Goal: Information Seeking & Learning: Learn about a topic

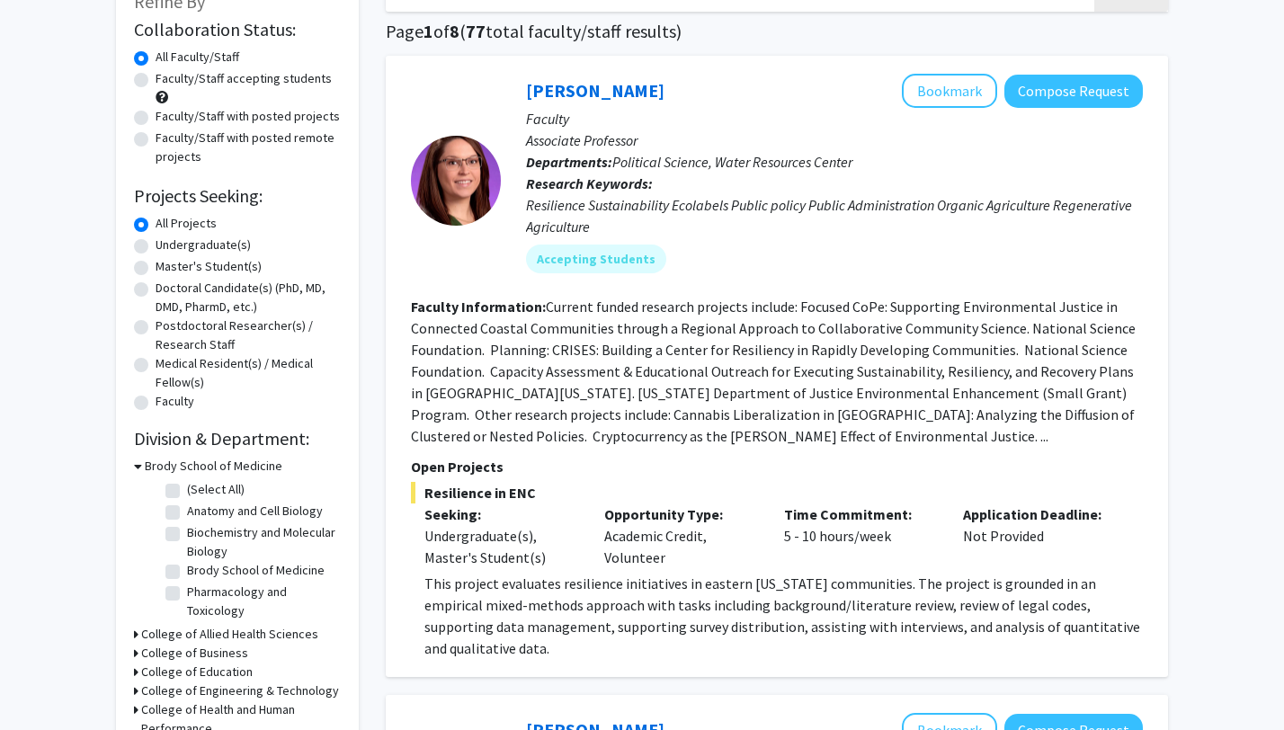
scroll to position [128, 0]
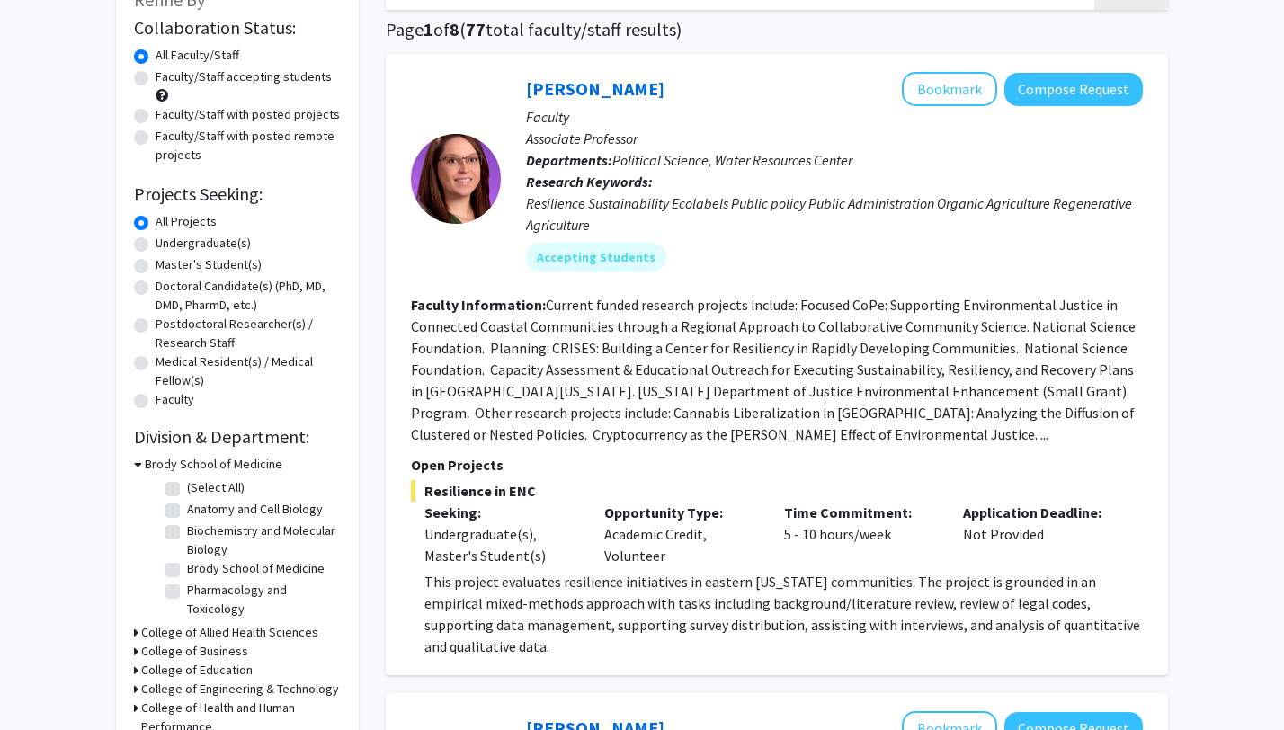
click at [180, 485] on fg-checkbox "(Select All) (Select All)" at bounding box center [250, 489] width 171 height 22
click at [187, 485] on label "(Select All)" at bounding box center [216, 487] width 58 height 19
click at [187, 485] on input "(Select All)" at bounding box center [193, 484] width 12 height 12
checkbox input "true"
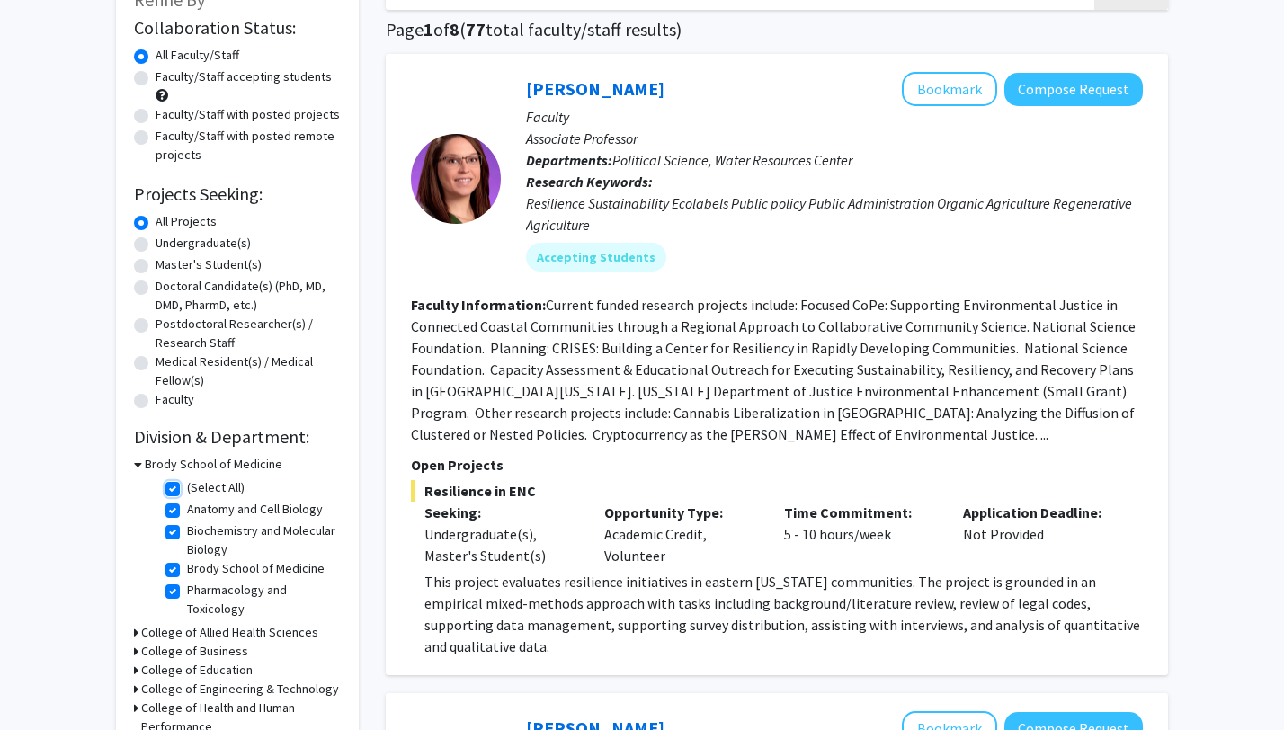
checkbox input "true"
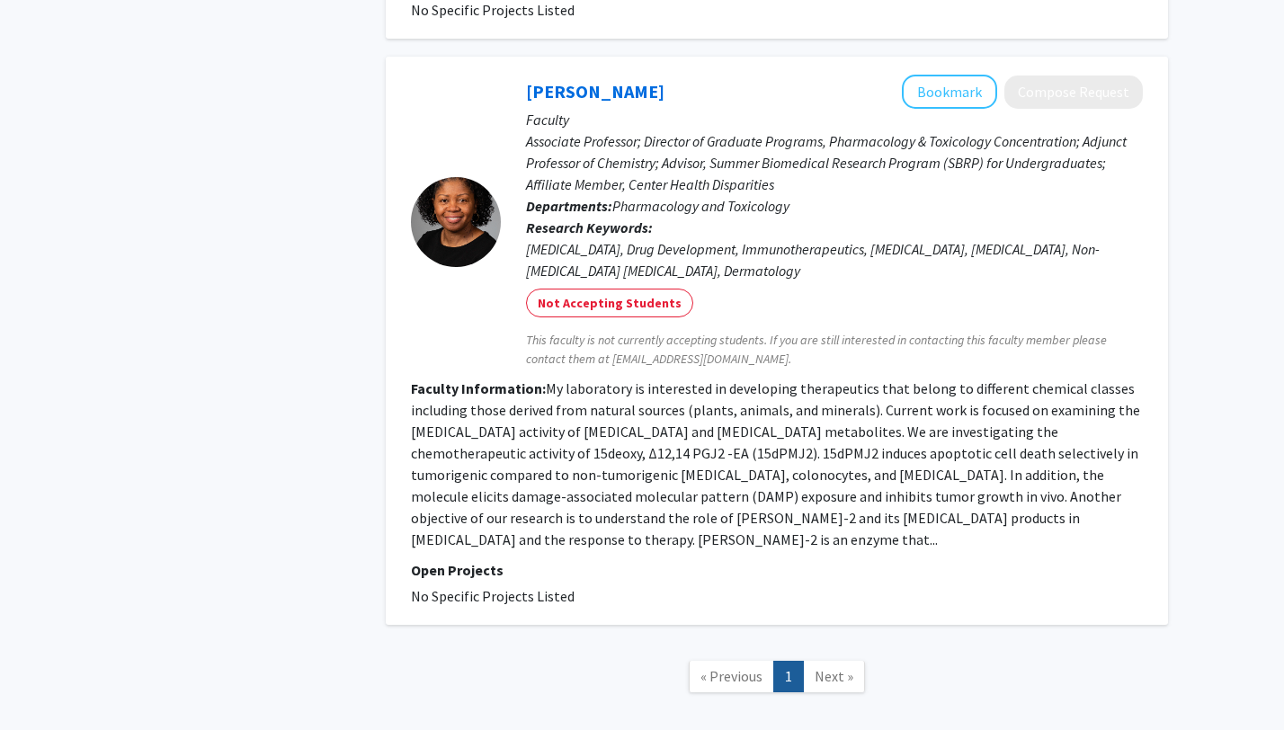
scroll to position [3692, 0]
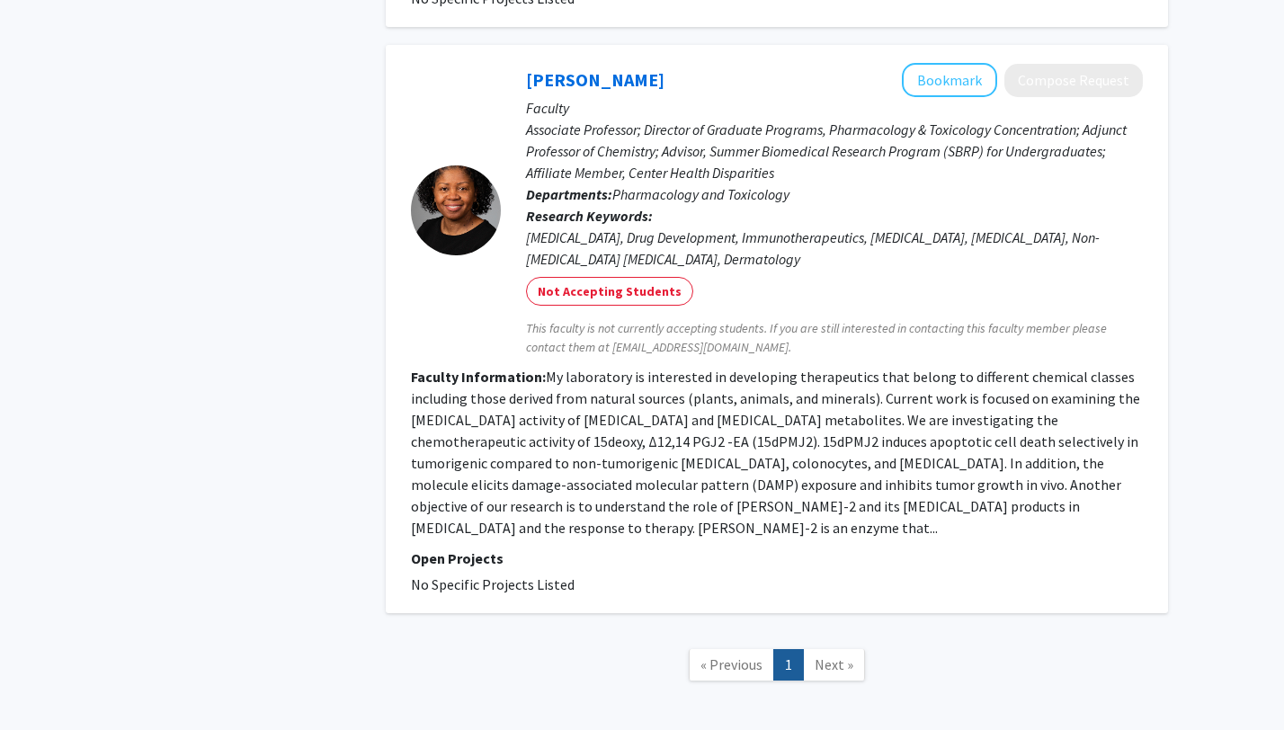
click at [824, 655] on span "Next »" at bounding box center [833, 664] width 39 height 18
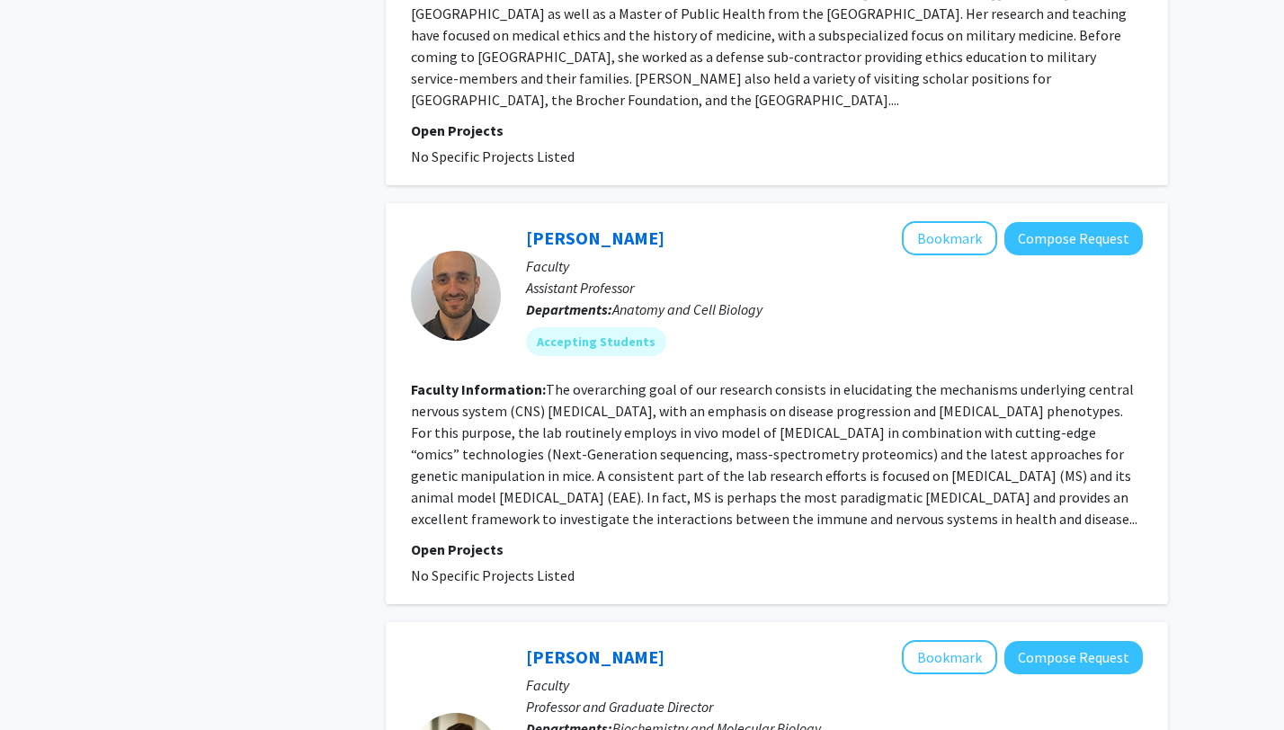
scroll to position [957, 0]
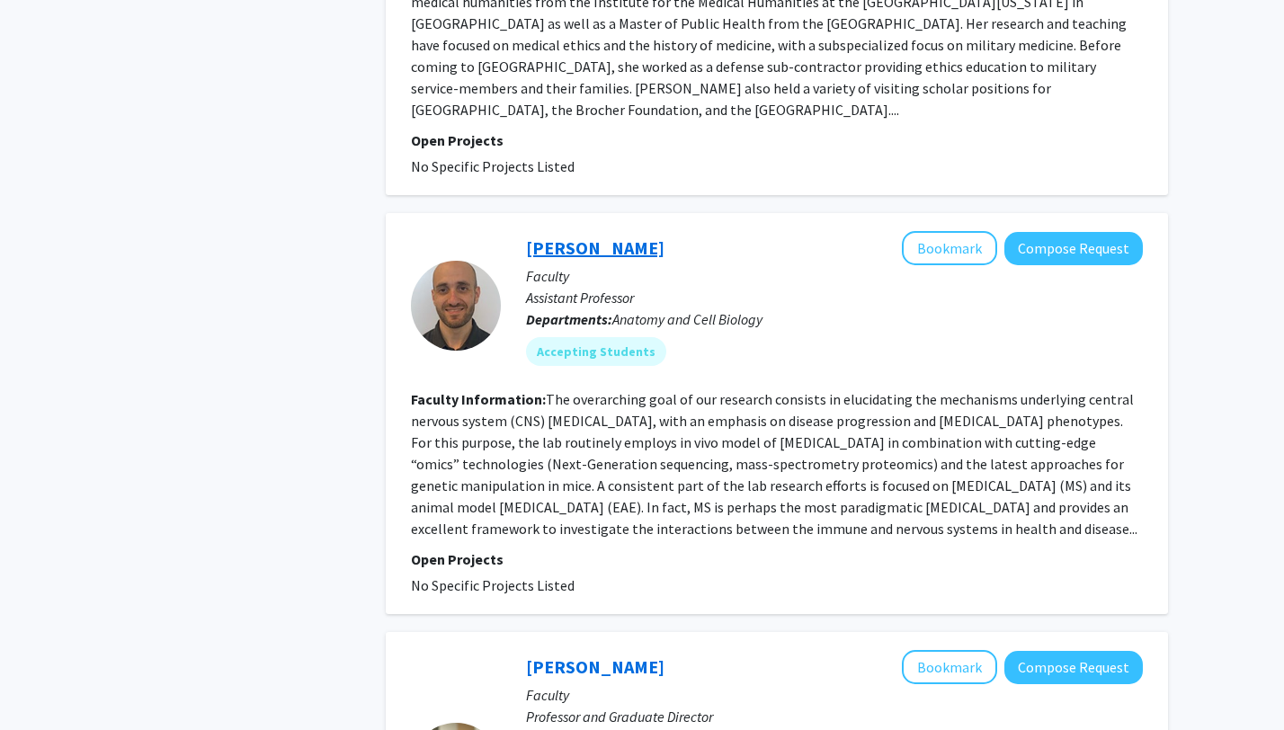
click at [545, 236] on link "[PERSON_NAME]" at bounding box center [595, 247] width 138 height 22
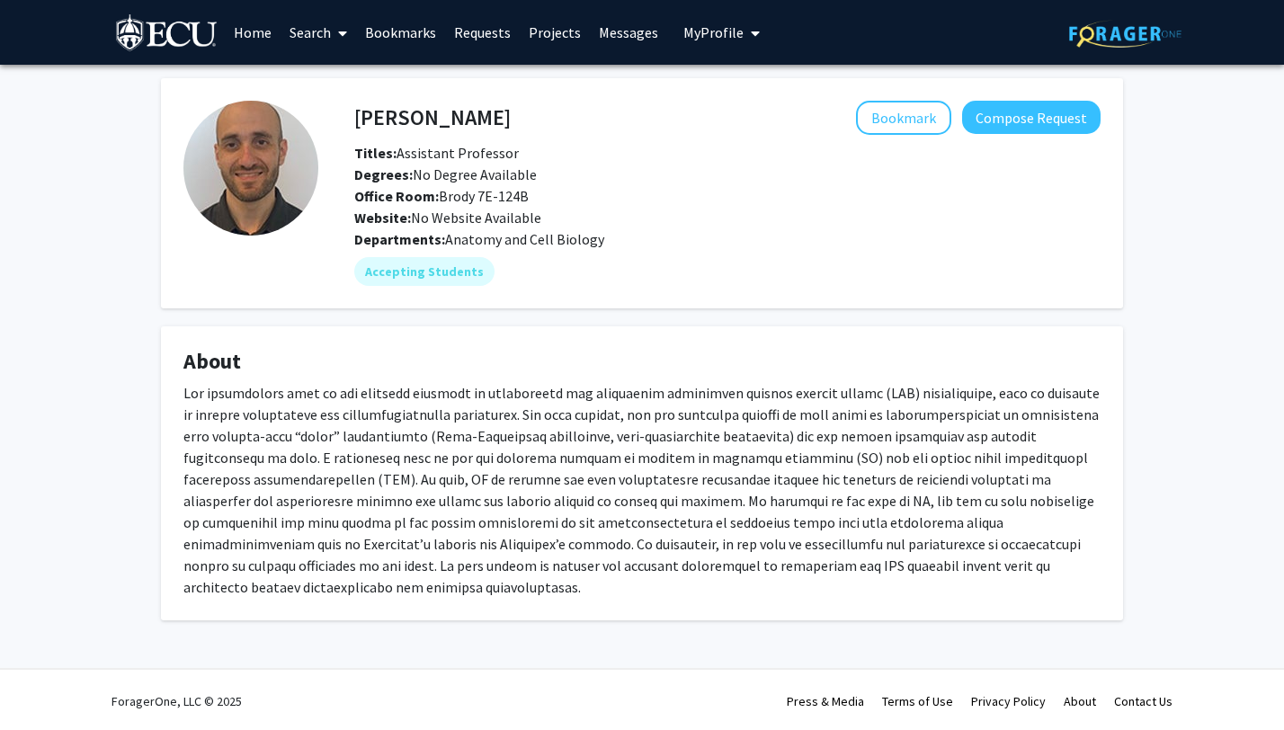
scroll to position [3, 0]
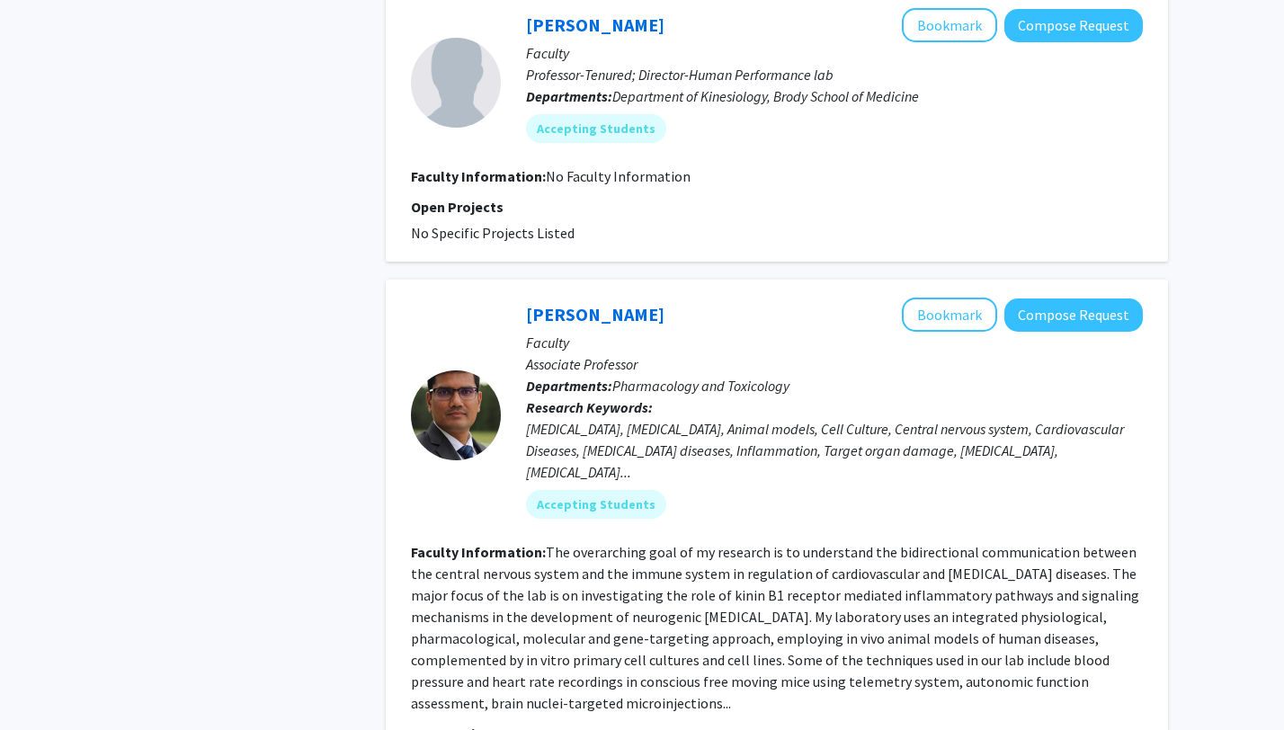
scroll to position [2130, 0]
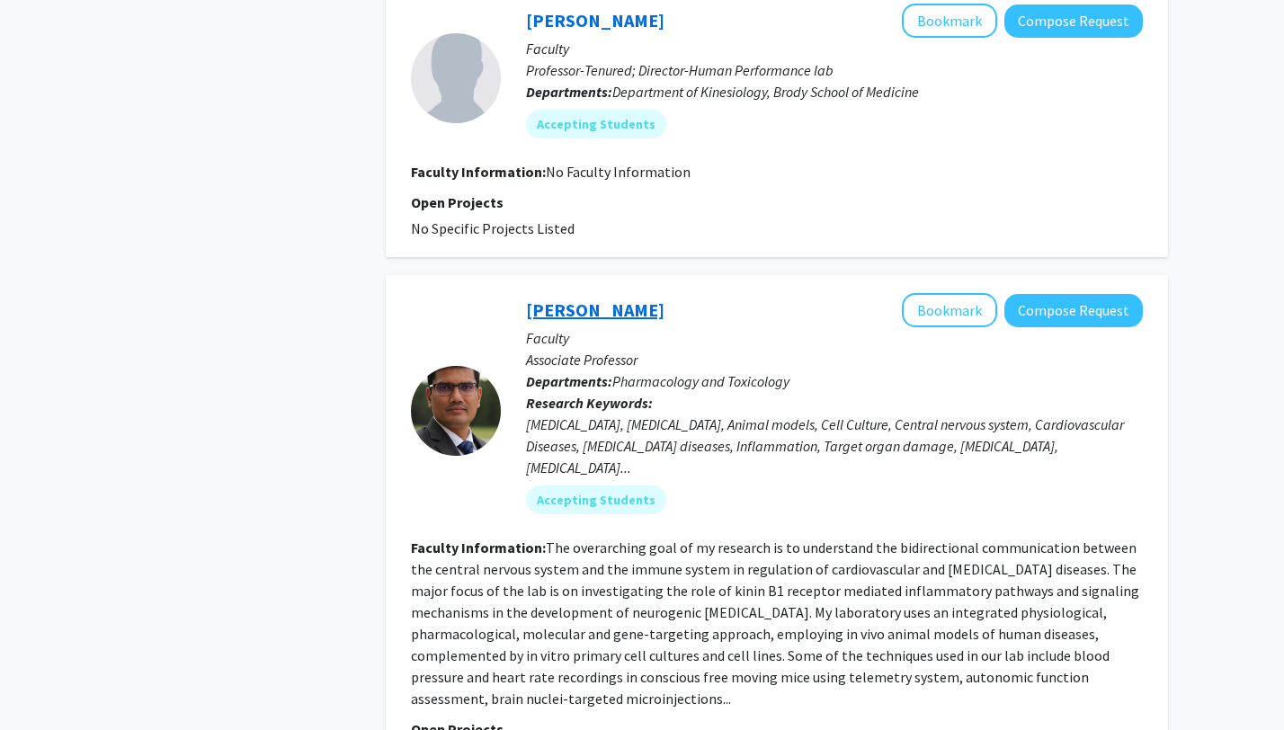
click at [550, 298] on link "[PERSON_NAME]" at bounding box center [595, 309] width 138 height 22
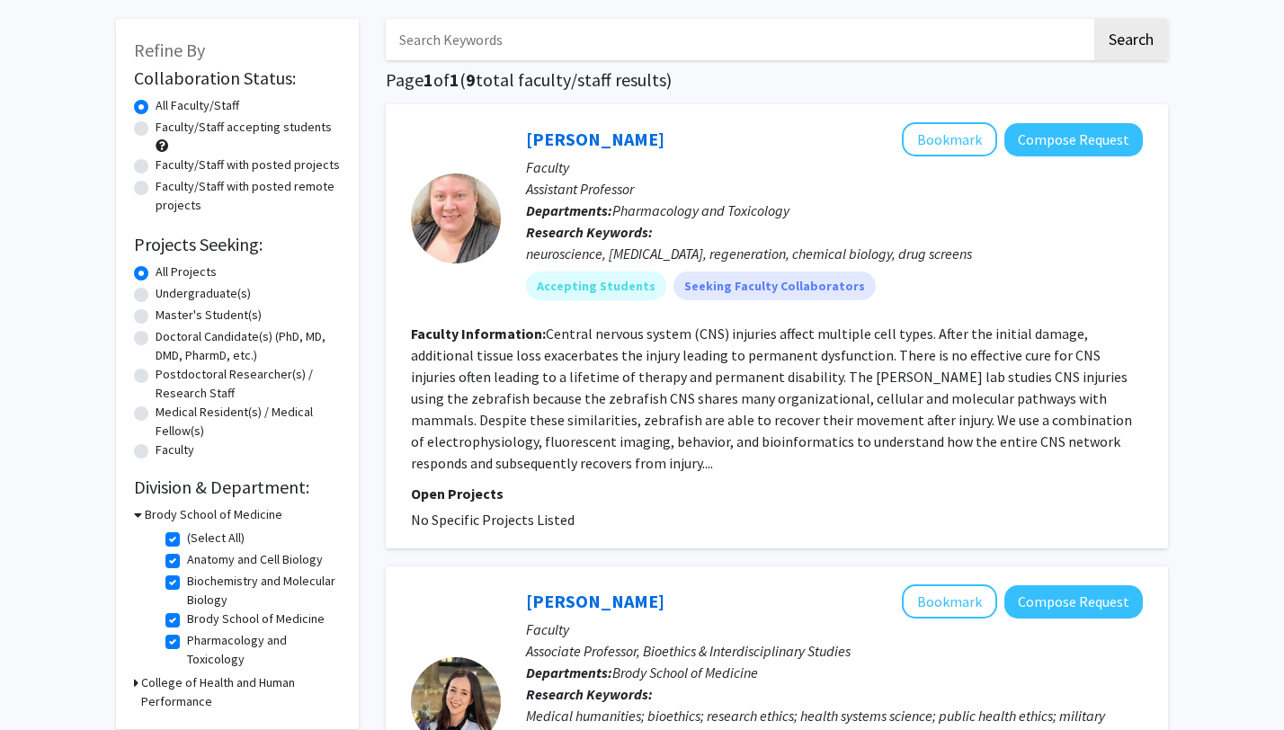
scroll to position [102, 0]
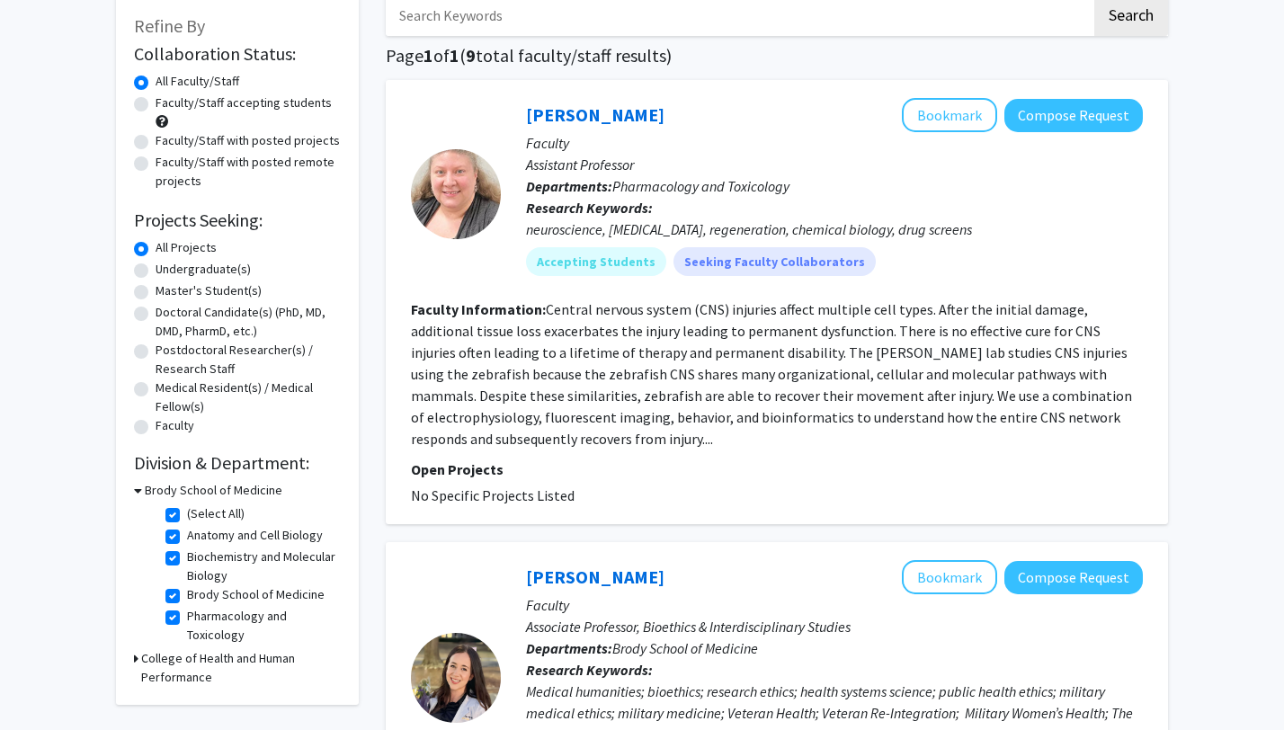
click at [187, 517] on label "(Select All)" at bounding box center [216, 513] width 58 height 19
click at [187, 516] on input "(Select All)" at bounding box center [193, 510] width 12 height 12
checkbox input "false"
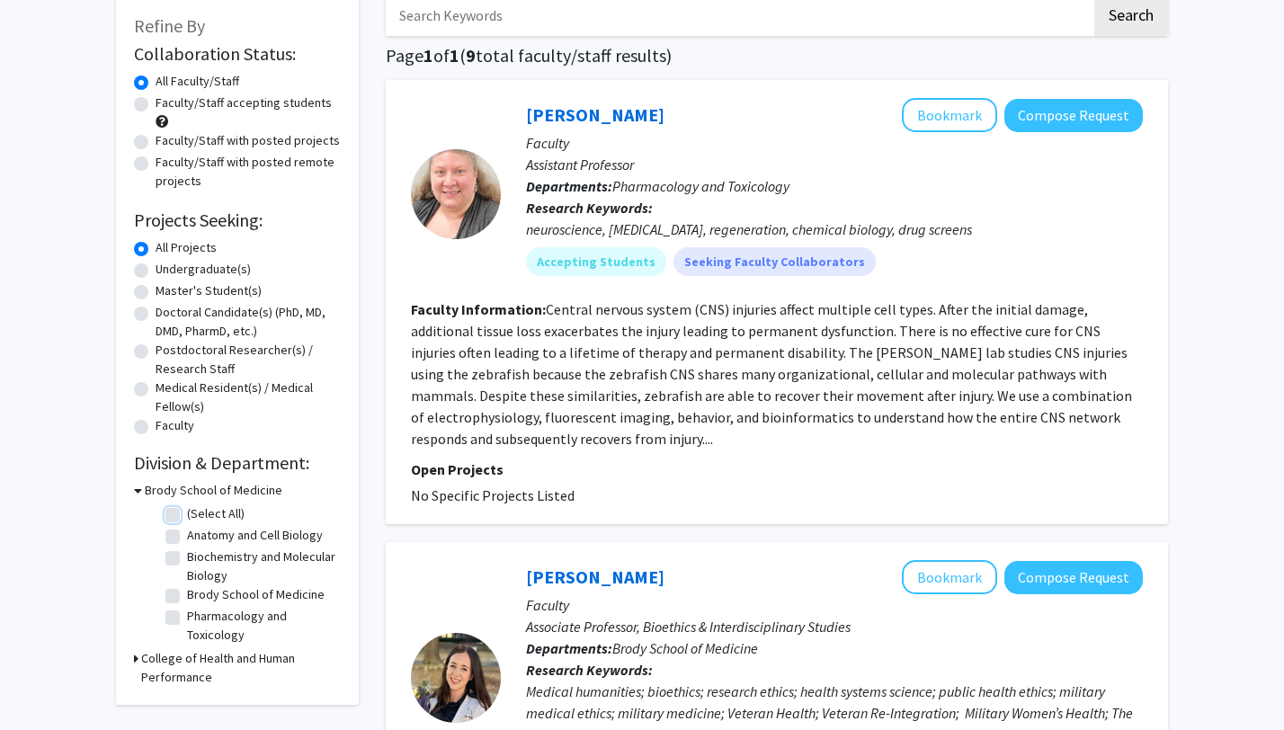
checkbox input "false"
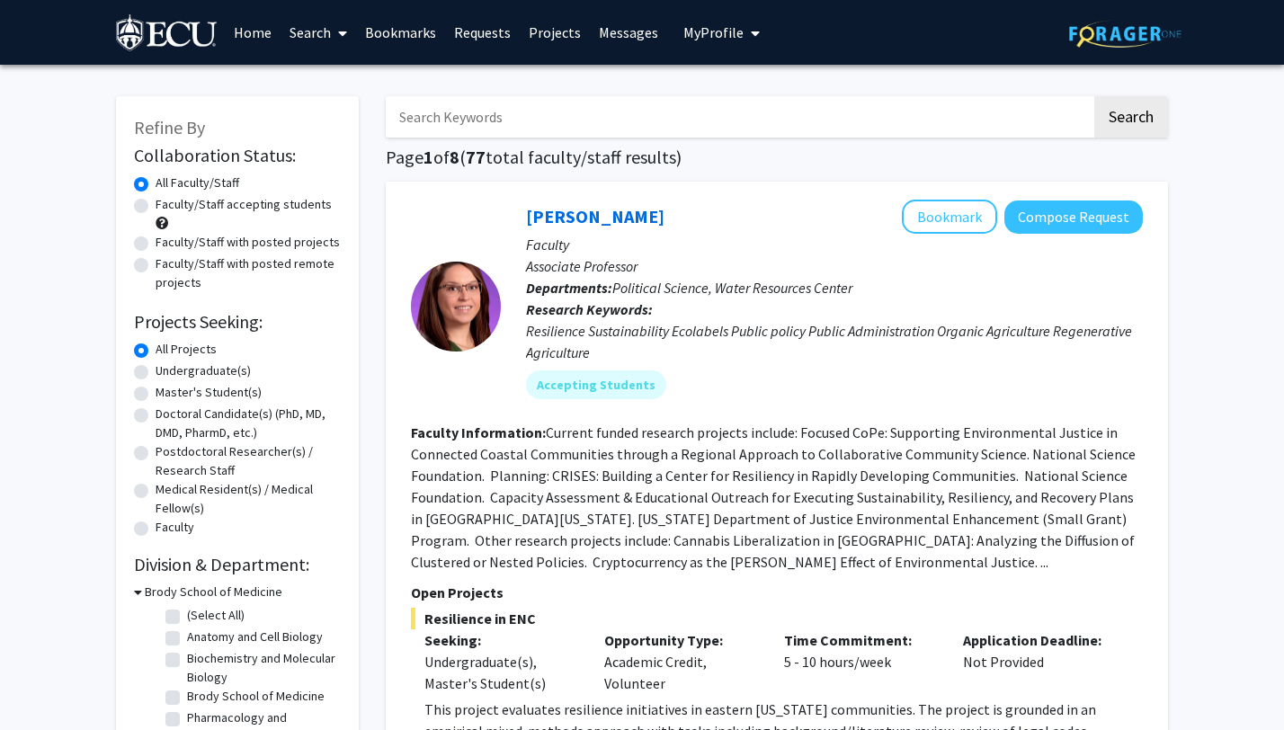
click at [156, 374] on label "Undergraduate(s)" at bounding box center [203, 370] width 95 height 19
click at [156, 373] on input "Undergraduate(s)" at bounding box center [162, 367] width 12 height 12
radio input "true"
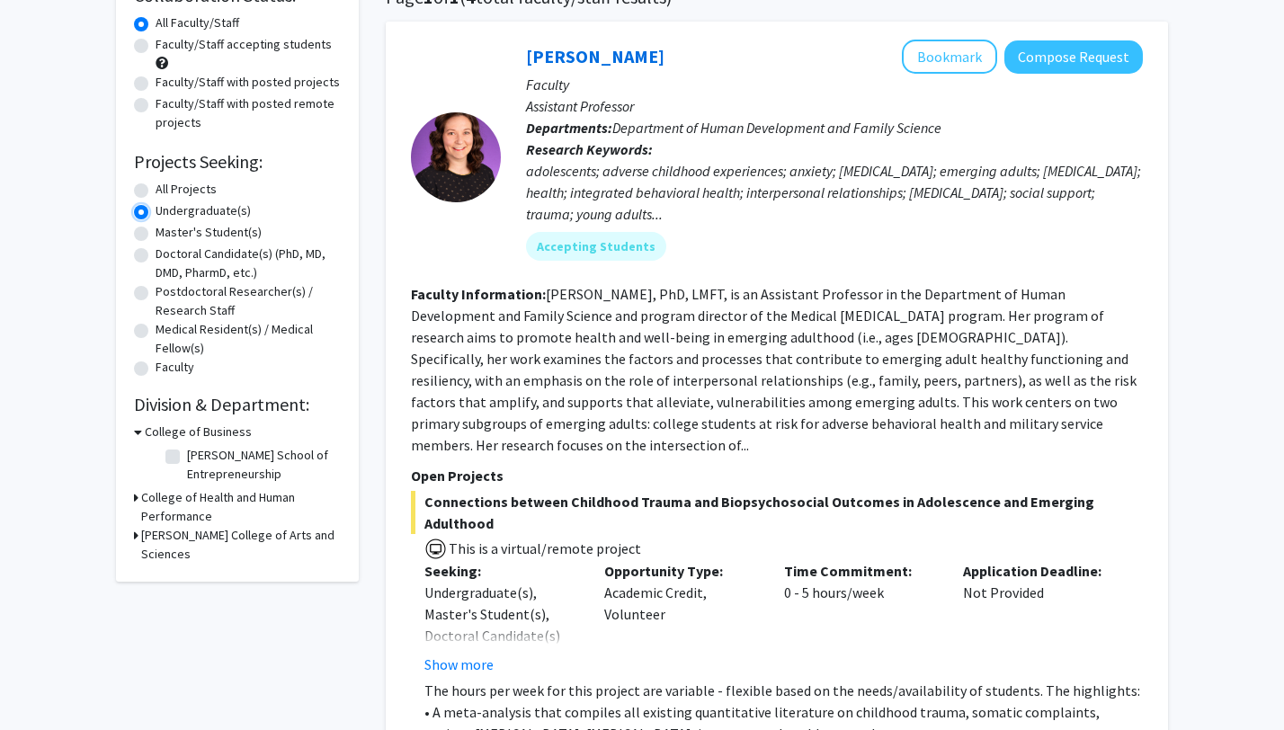
scroll to position [163, 0]
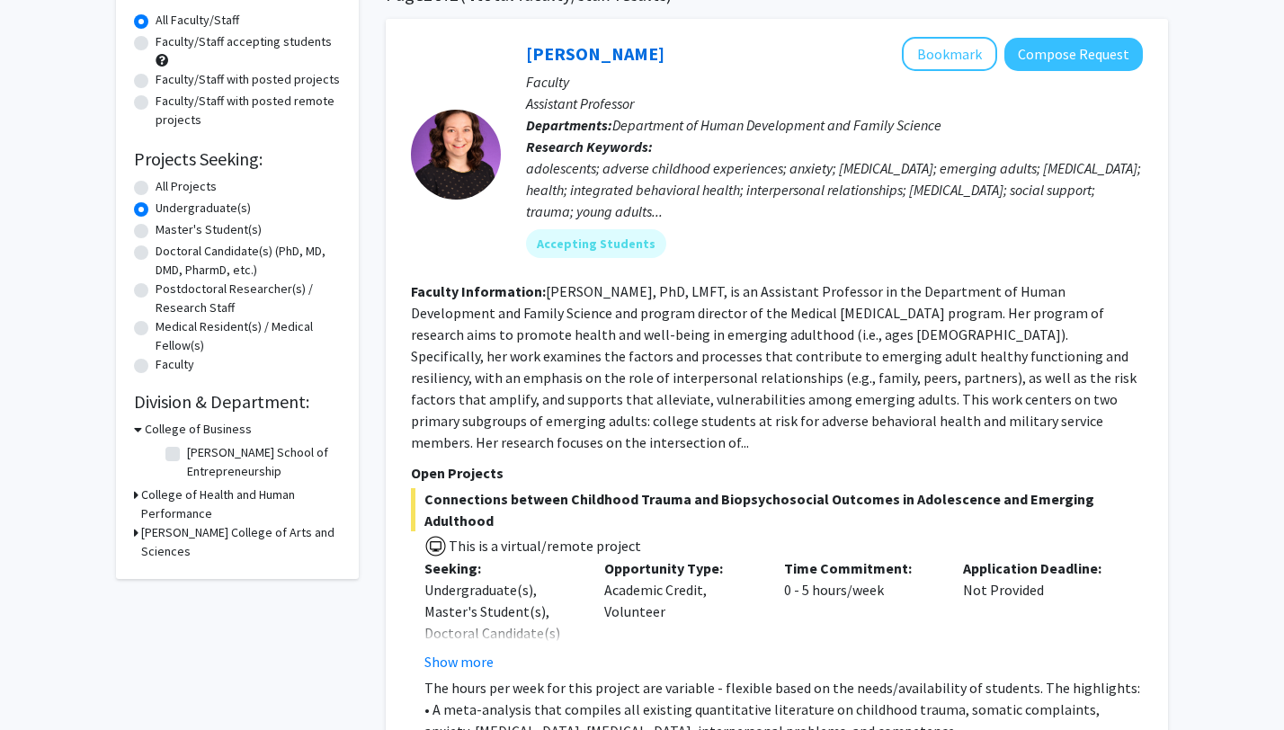
click at [147, 503] on h3 "College of Health and Human Performance" at bounding box center [241, 504] width 200 height 38
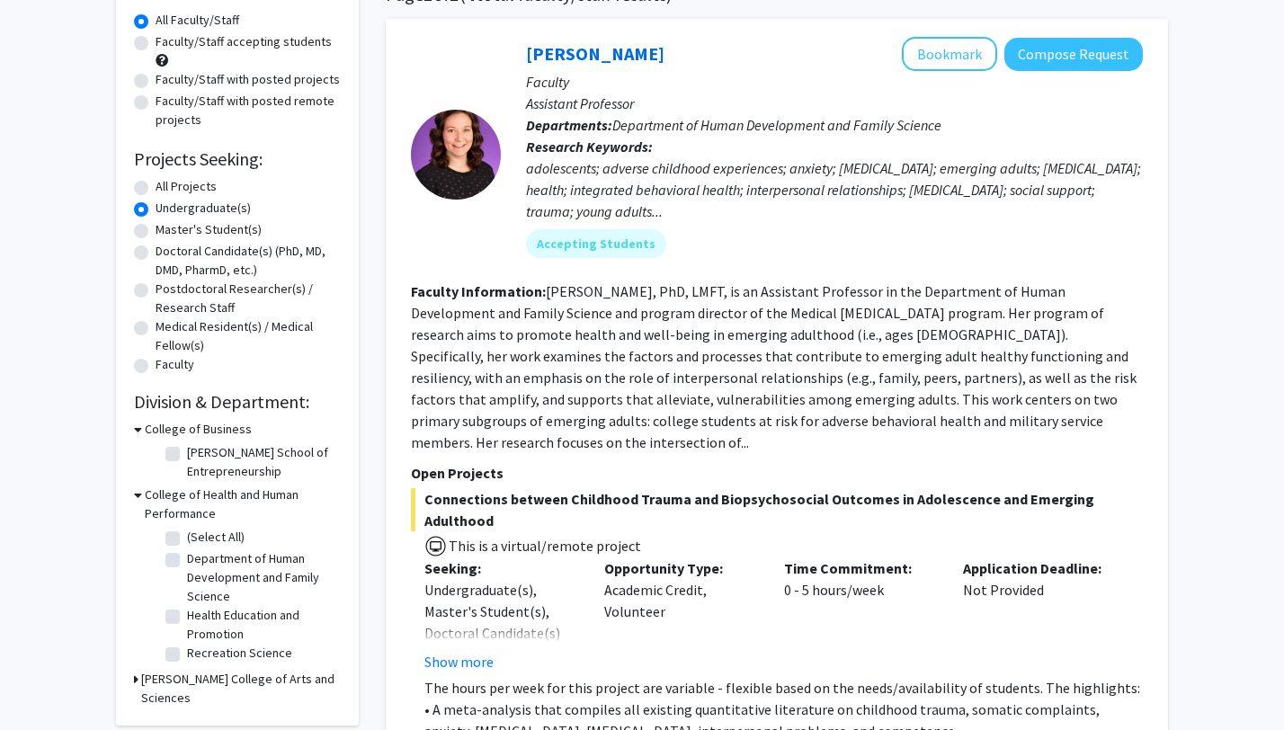
click at [187, 540] on label "(Select All)" at bounding box center [216, 537] width 58 height 19
click at [187, 539] on input "(Select All)" at bounding box center [193, 534] width 12 height 12
checkbox input "true"
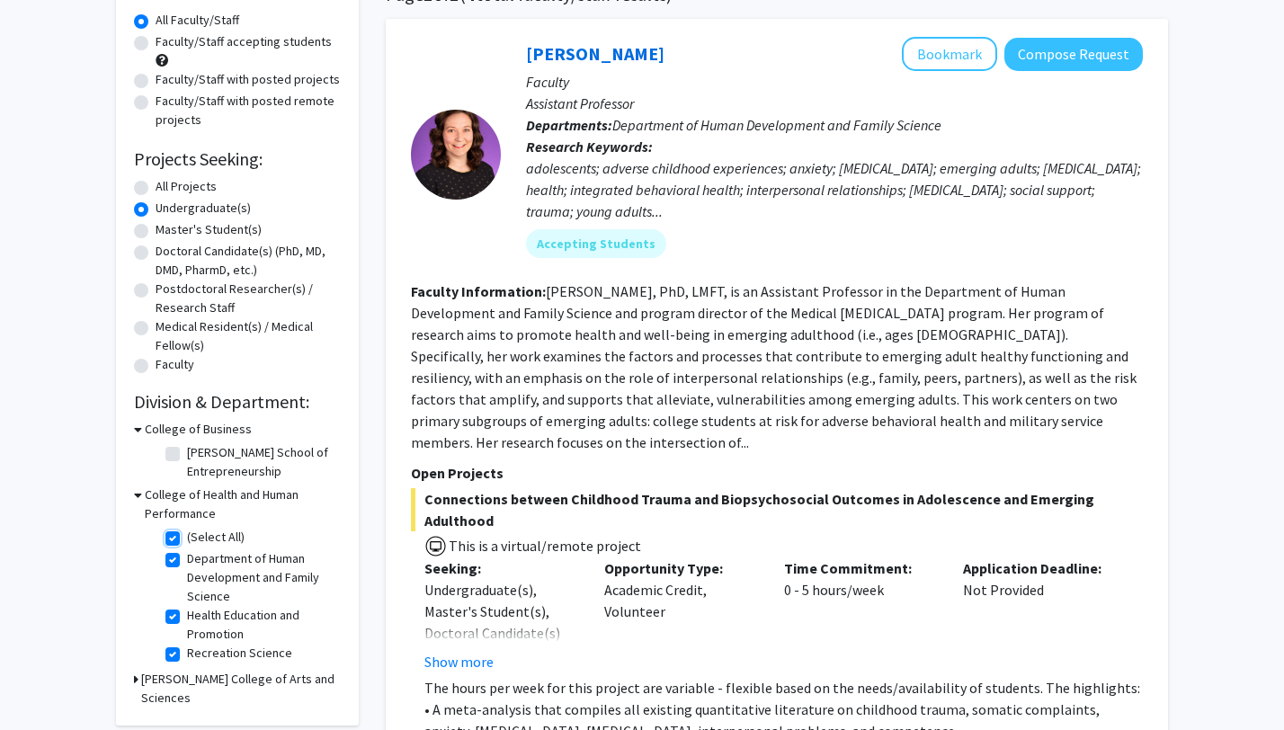
checkbox input "true"
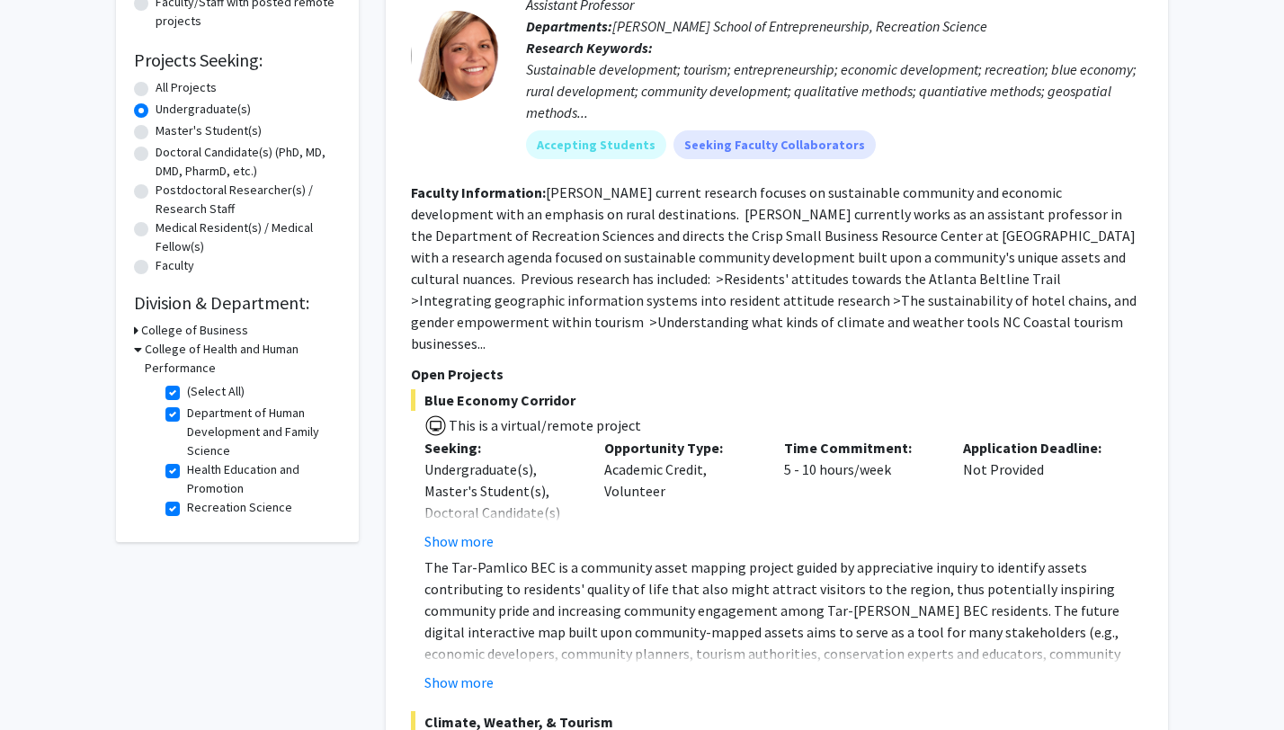
scroll to position [266, 0]
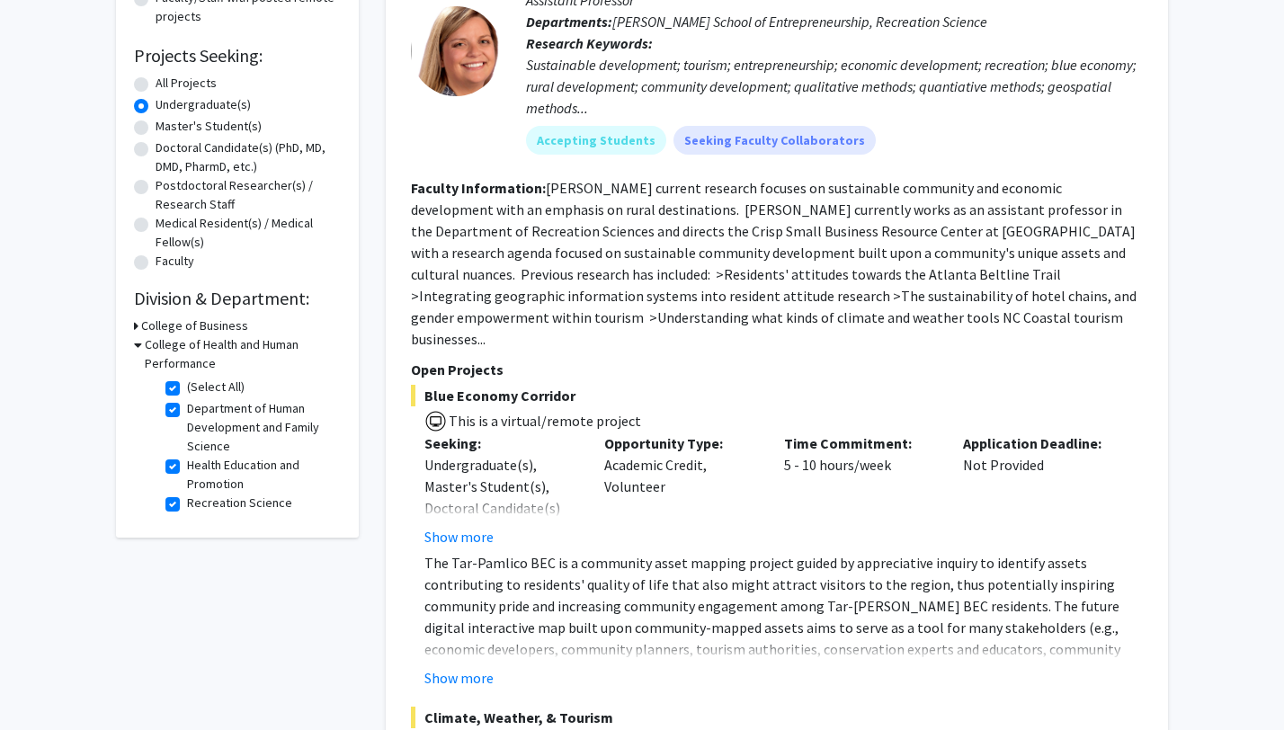
click at [153, 320] on h3 "College of Business" at bounding box center [194, 325] width 107 height 19
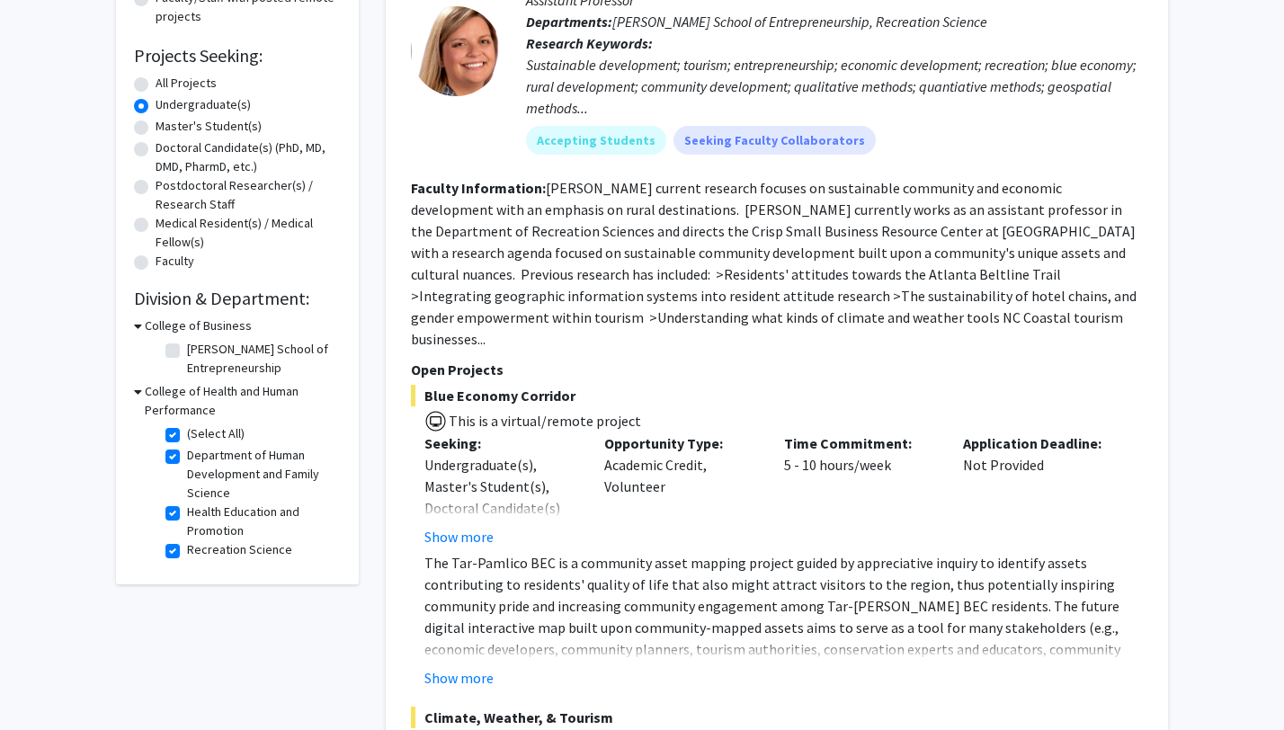
click at [153, 322] on h3 "College of Business" at bounding box center [198, 325] width 107 height 19
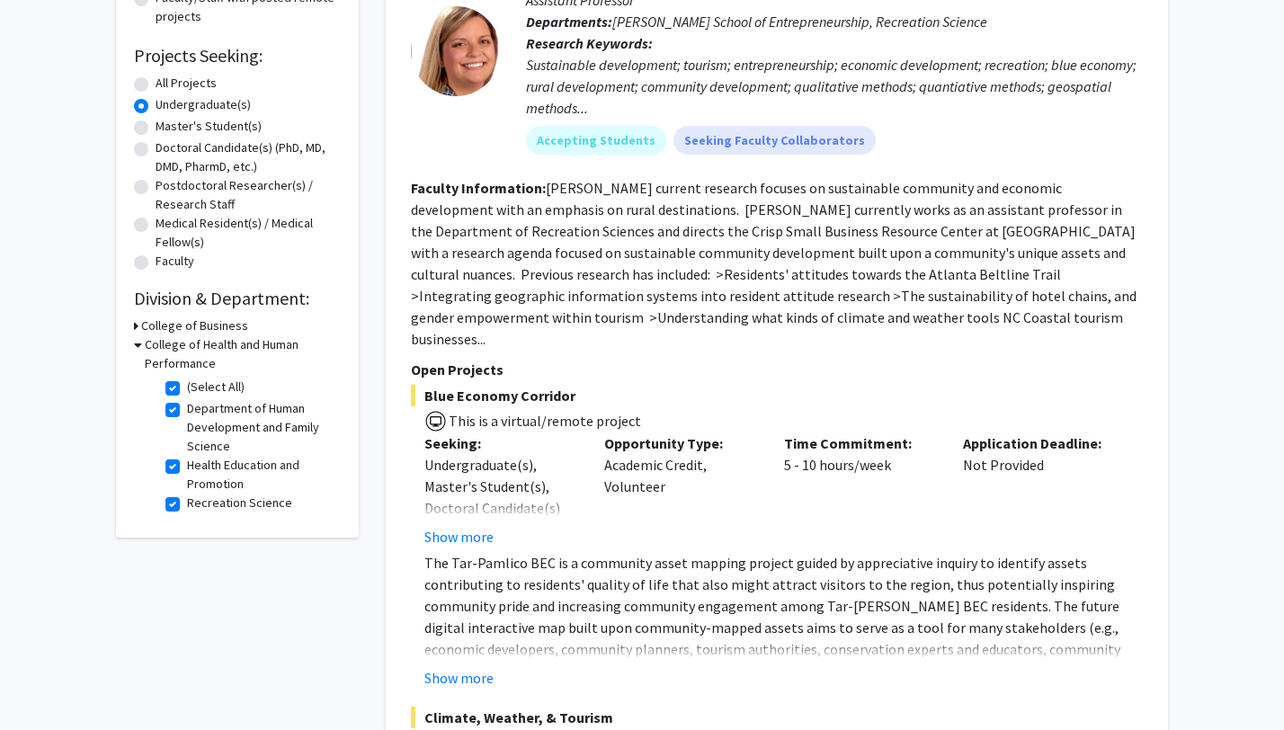
scroll to position [402, 0]
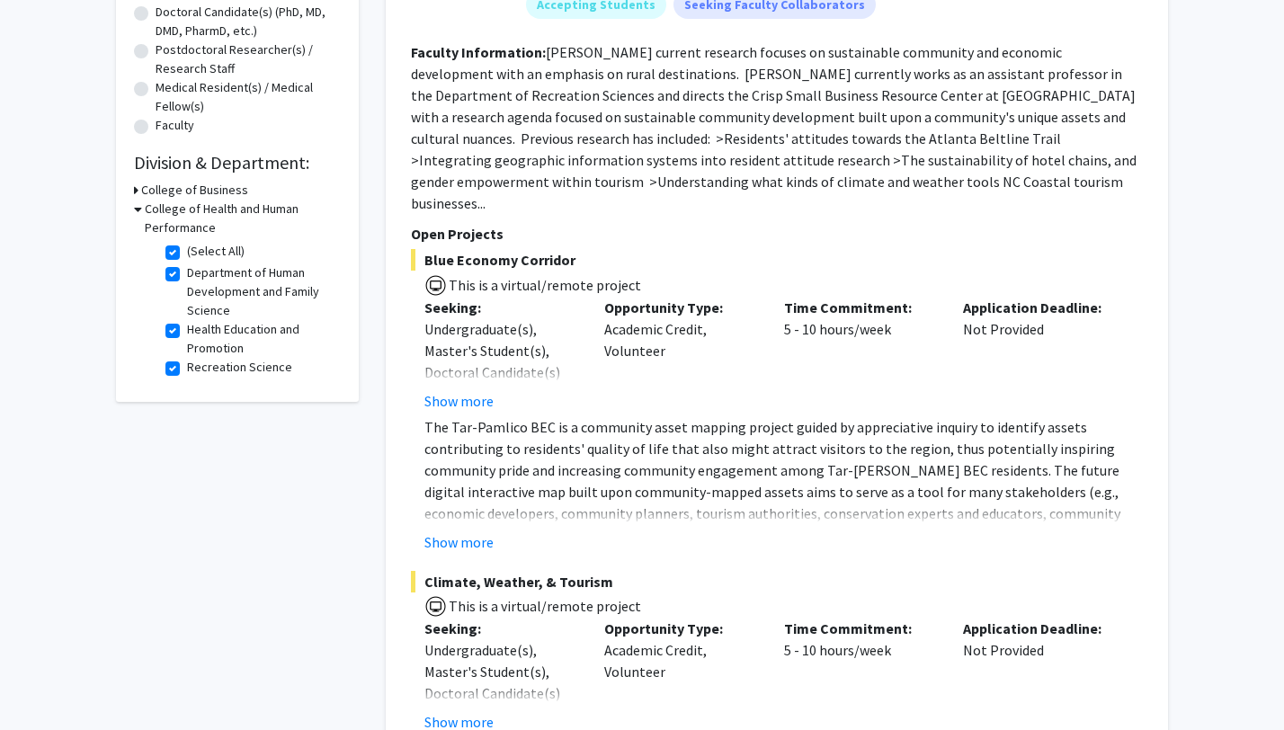
click at [170, 215] on h3 "College of Health and Human Performance" at bounding box center [243, 219] width 196 height 38
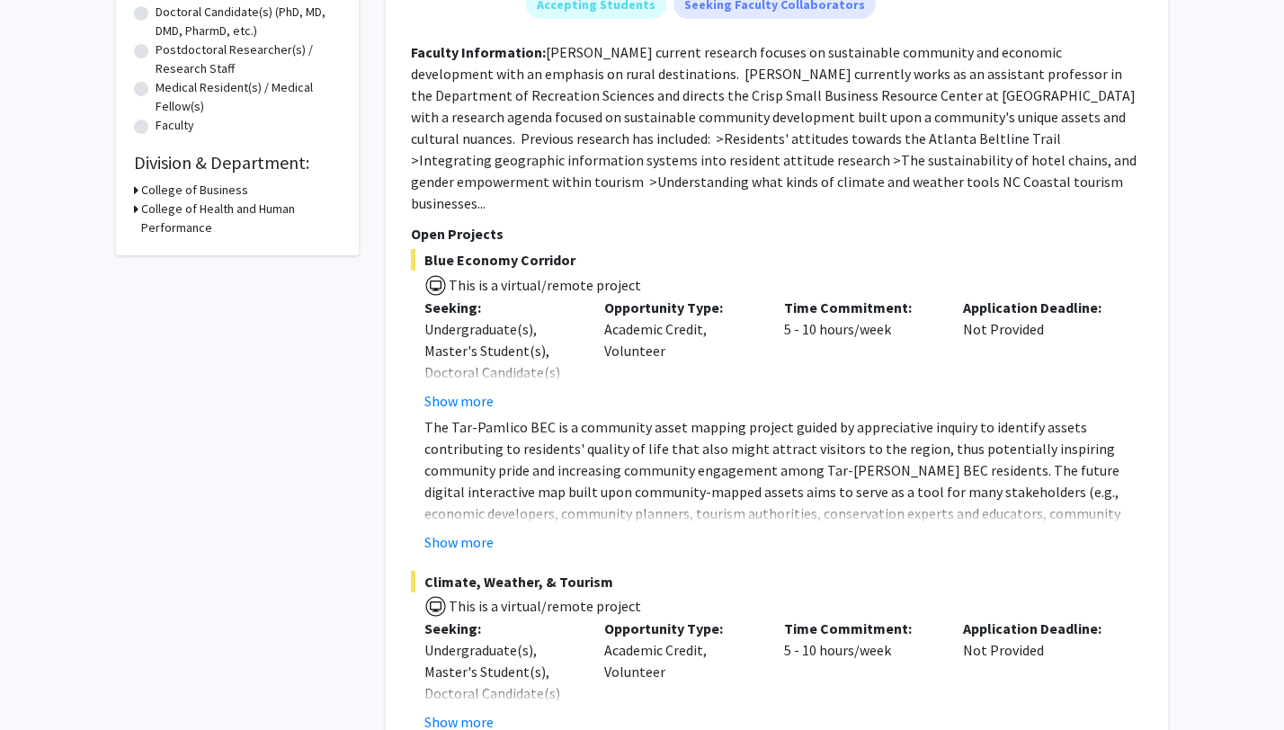
click at [170, 215] on h3 "College of Health and Human Performance" at bounding box center [241, 219] width 200 height 38
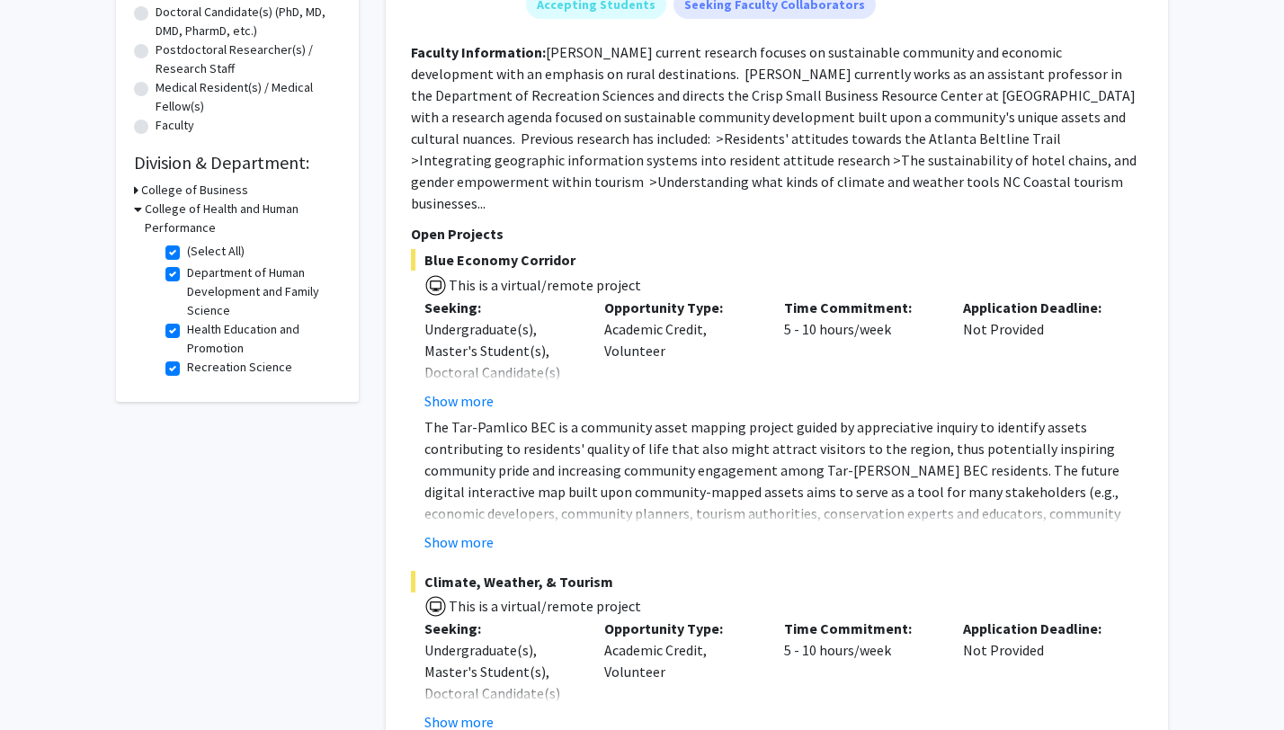
click at [187, 253] on label "(Select All)" at bounding box center [216, 251] width 58 height 19
click at [187, 253] on input "(Select All)" at bounding box center [193, 248] width 12 height 12
checkbox input "false"
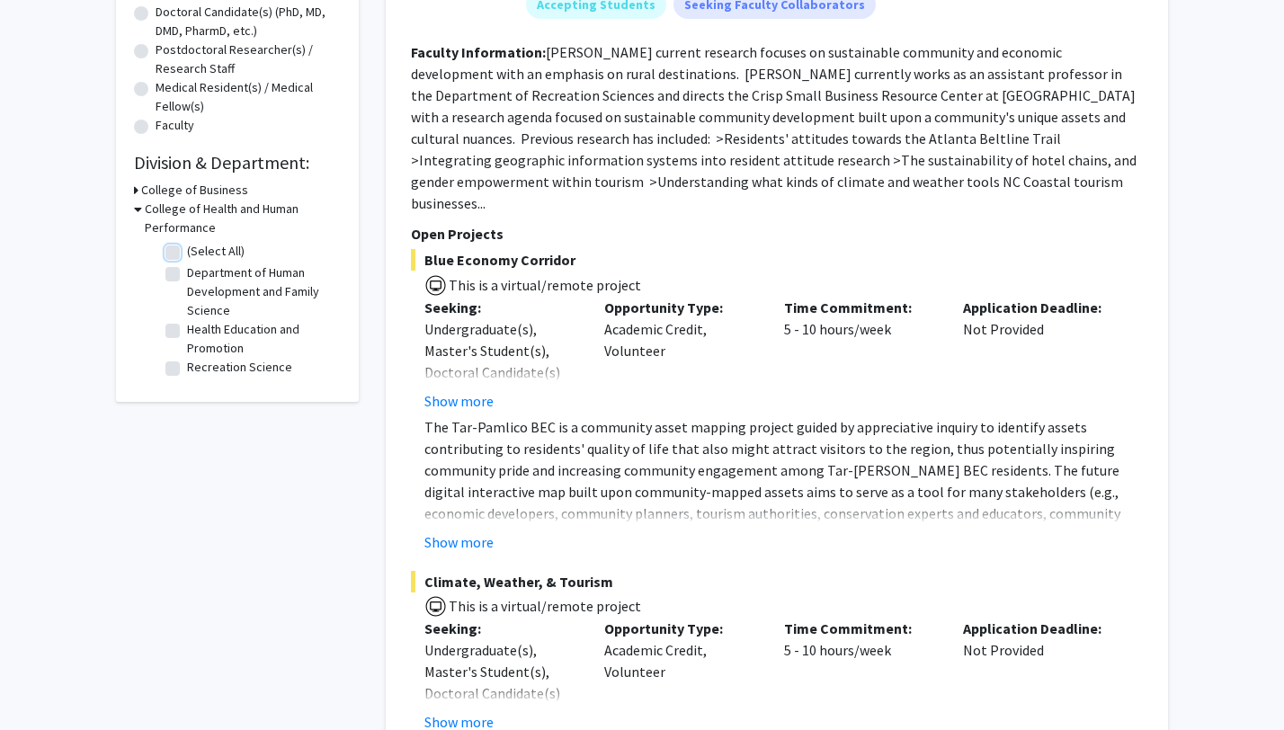
checkbox input "false"
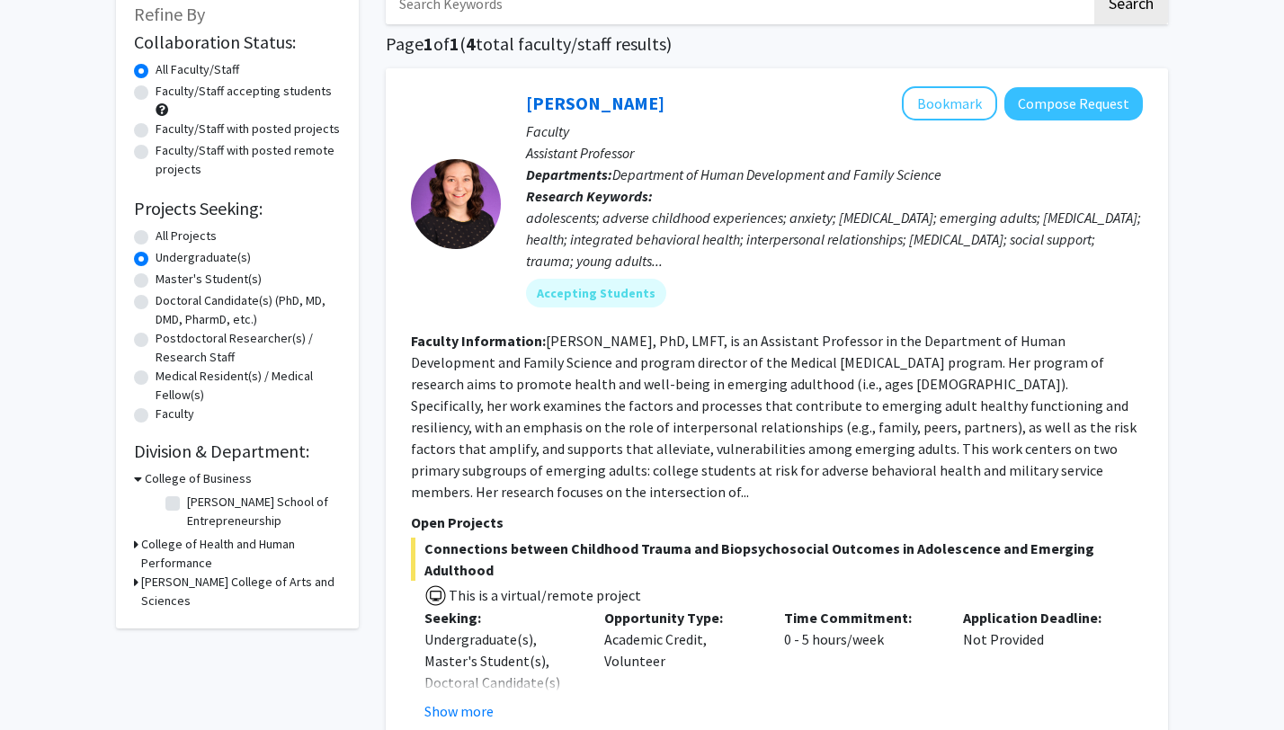
scroll to position [115, 0]
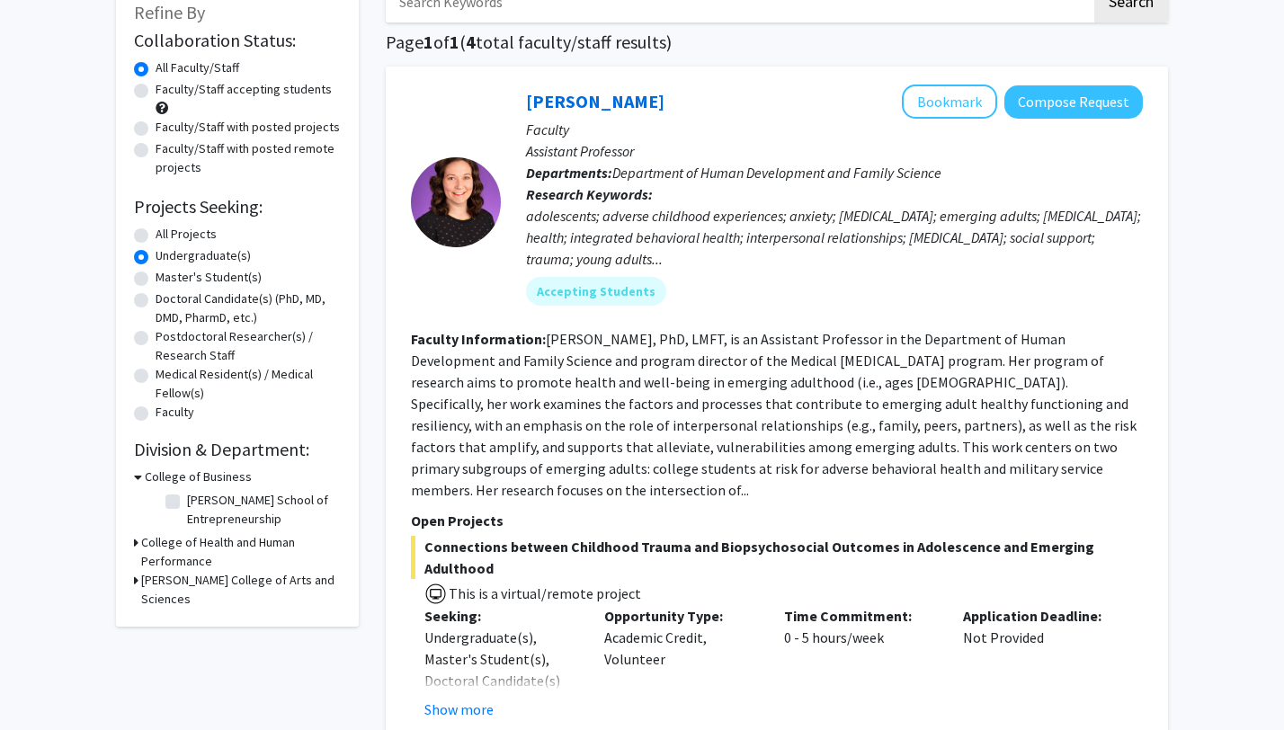
click at [190, 582] on h3 "[PERSON_NAME] College of Arts and Sciences" at bounding box center [241, 590] width 200 height 38
click at [187, 624] on label "(Select All)" at bounding box center [216, 622] width 58 height 19
click at [187, 624] on input "(Select All)" at bounding box center [193, 619] width 12 height 12
checkbox input "true"
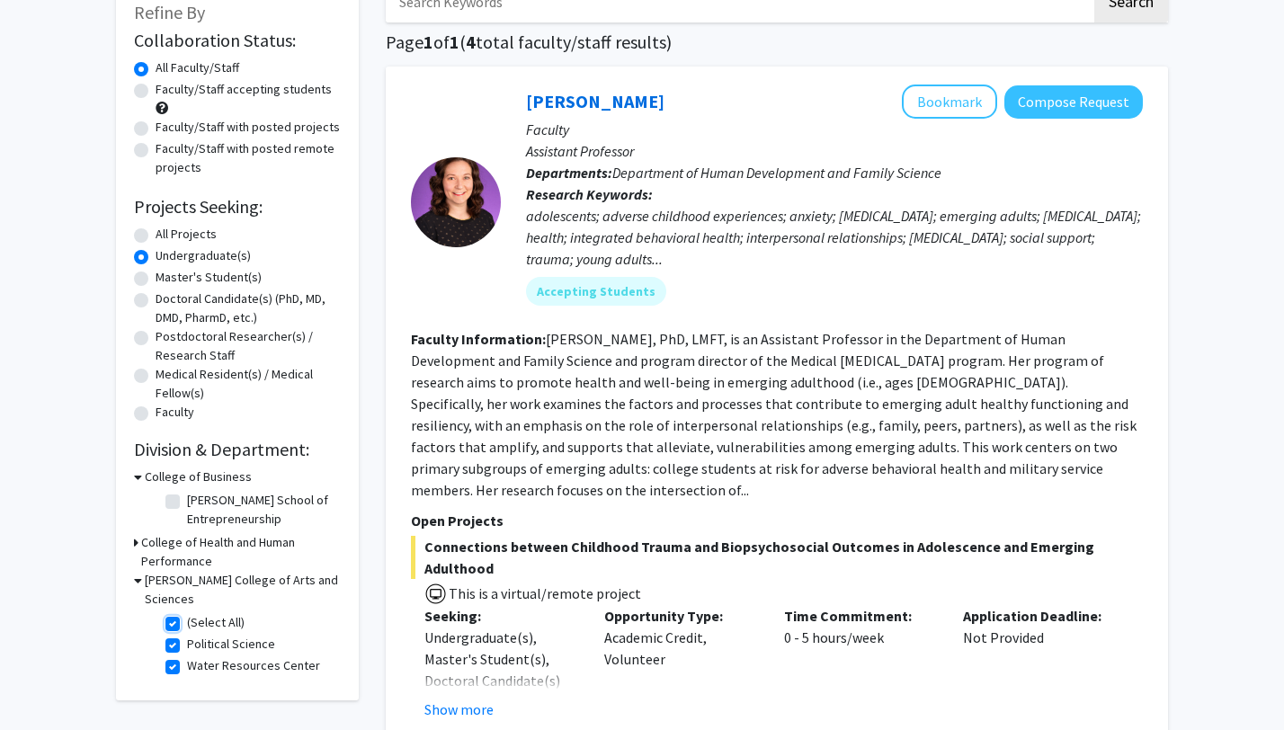
checkbox input "true"
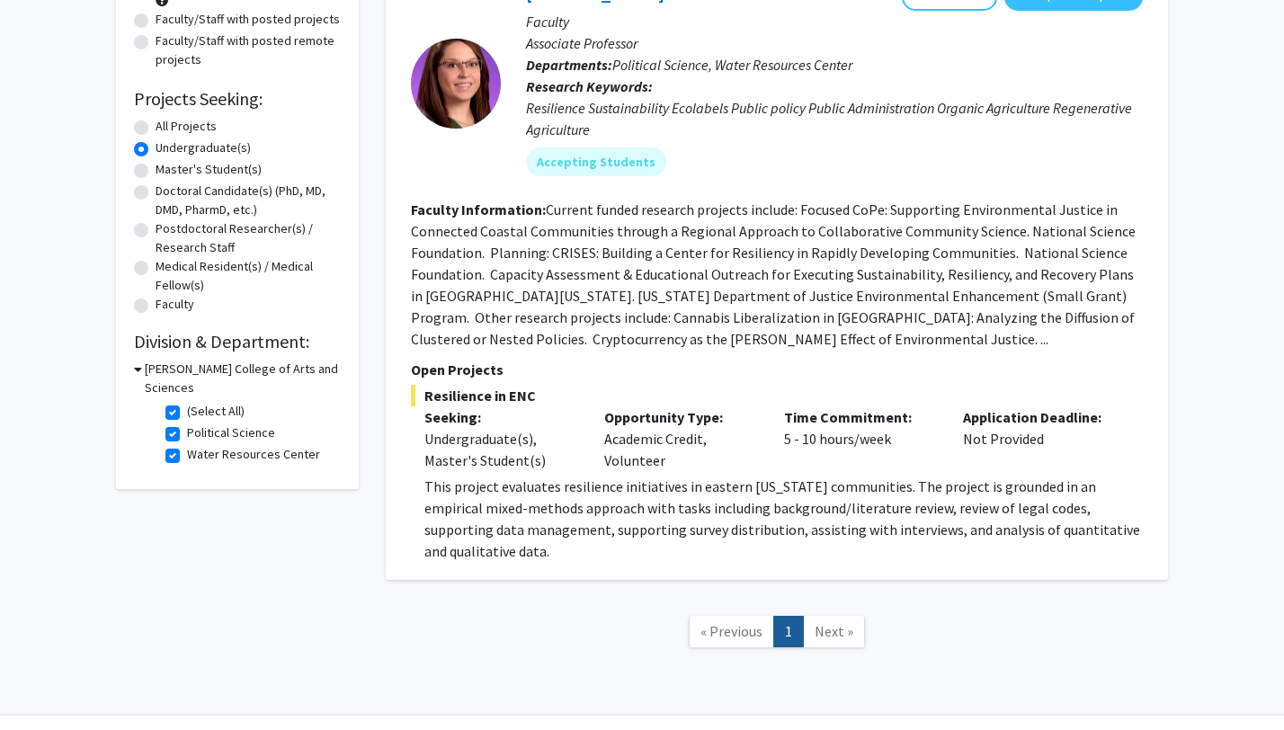
scroll to position [271, 0]
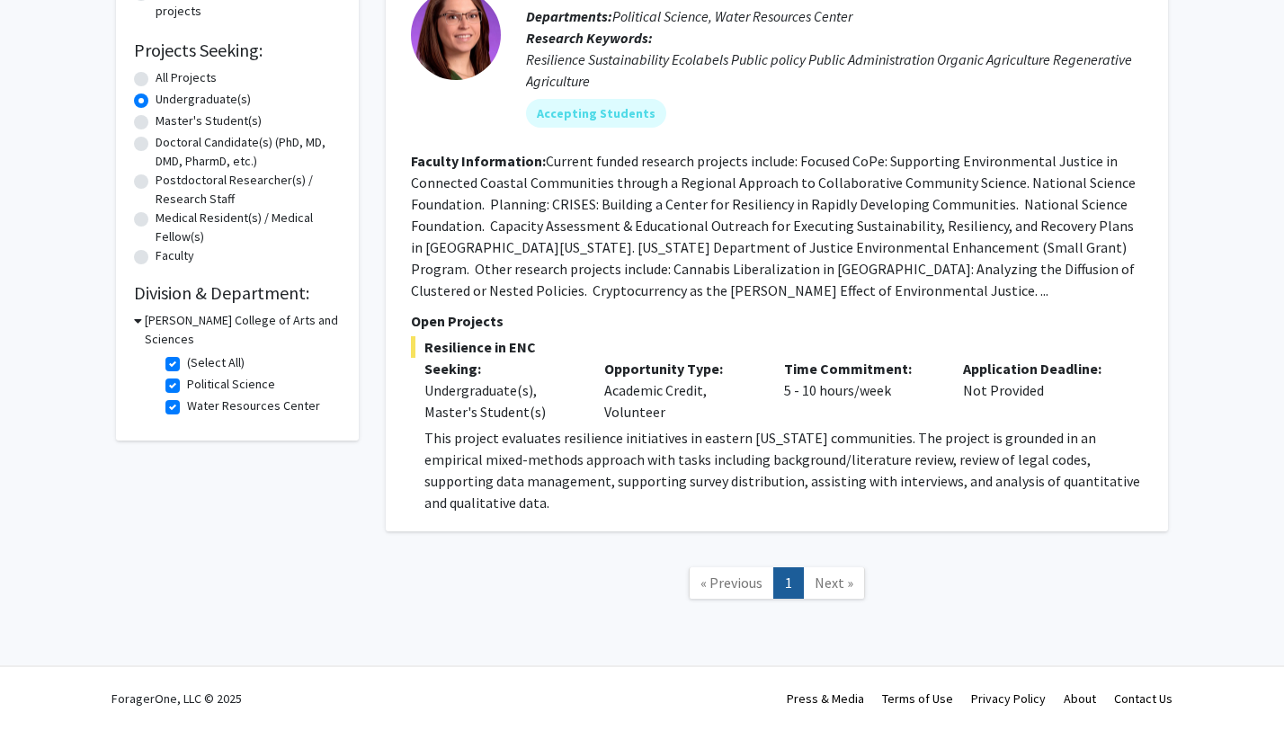
click at [839, 569] on link "Next »" at bounding box center [834, 582] width 62 height 31
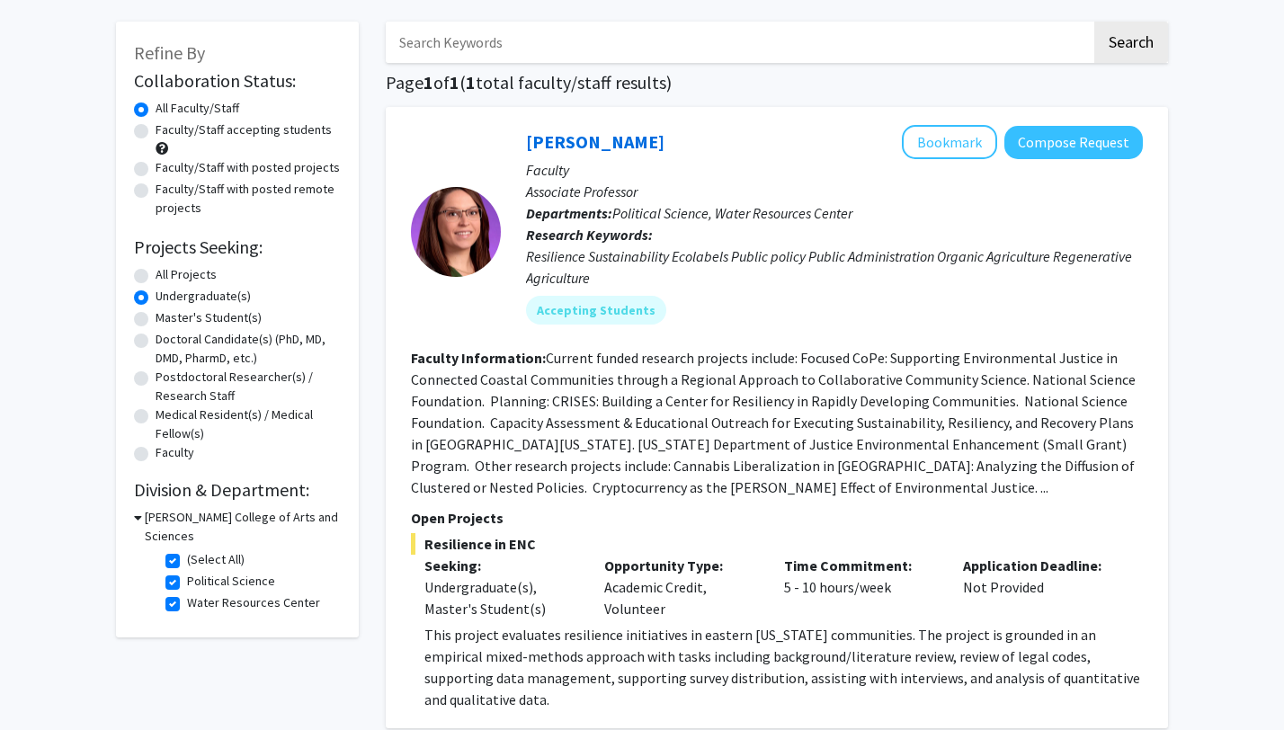
scroll to position [0, 0]
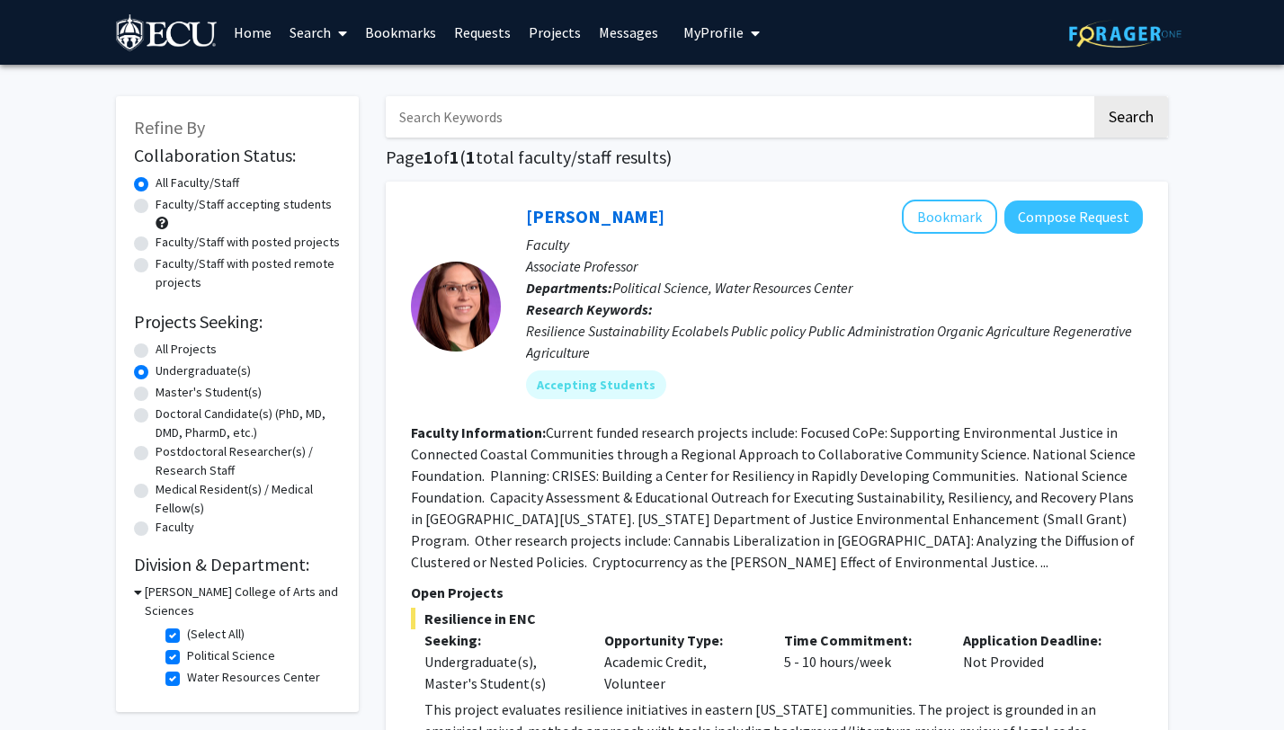
click at [180, 634] on fg-checkbox "(Select All) (Select All)" at bounding box center [250, 636] width 171 height 22
click at [187, 631] on label "(Select All)" at bounding box center [216, 634] width 58 height 19
click at [187, 631] on input "(Select All)" at bounding box center [193, 631] width 12 height 12
checkbox input "false"
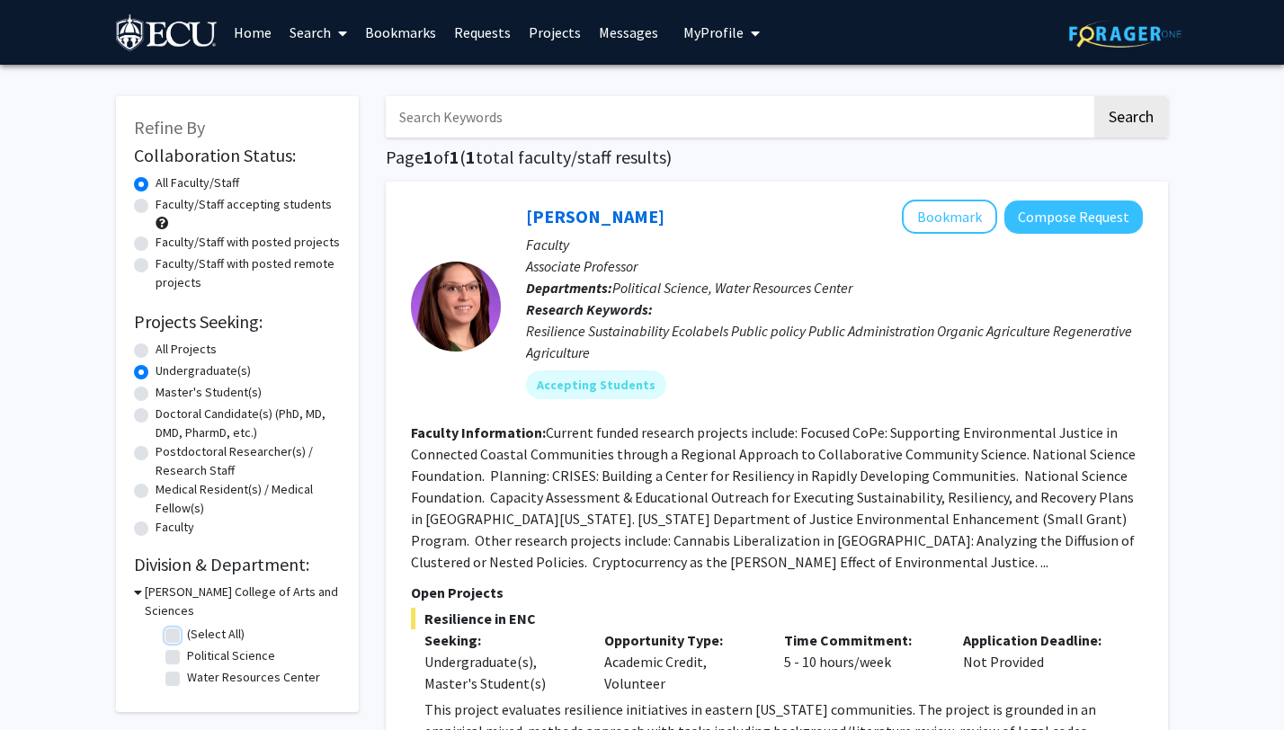
checkbox input "false"
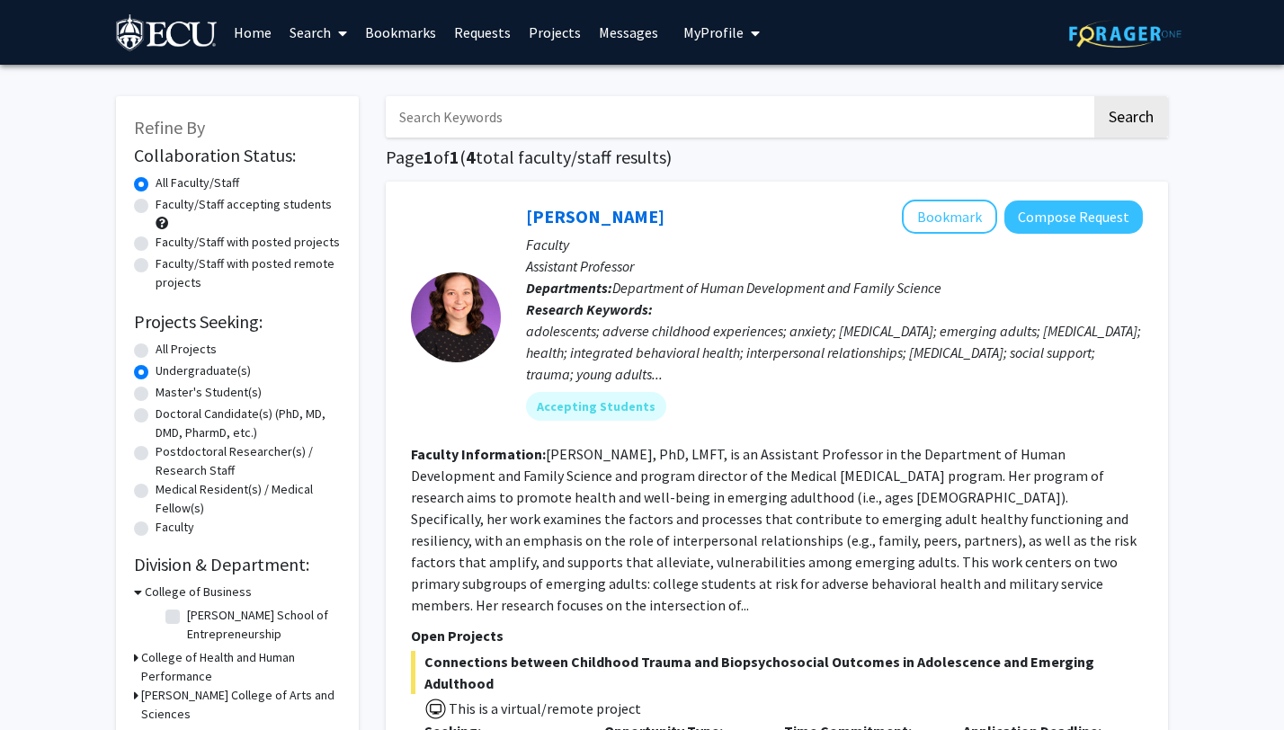
scroll to position [40, 0]
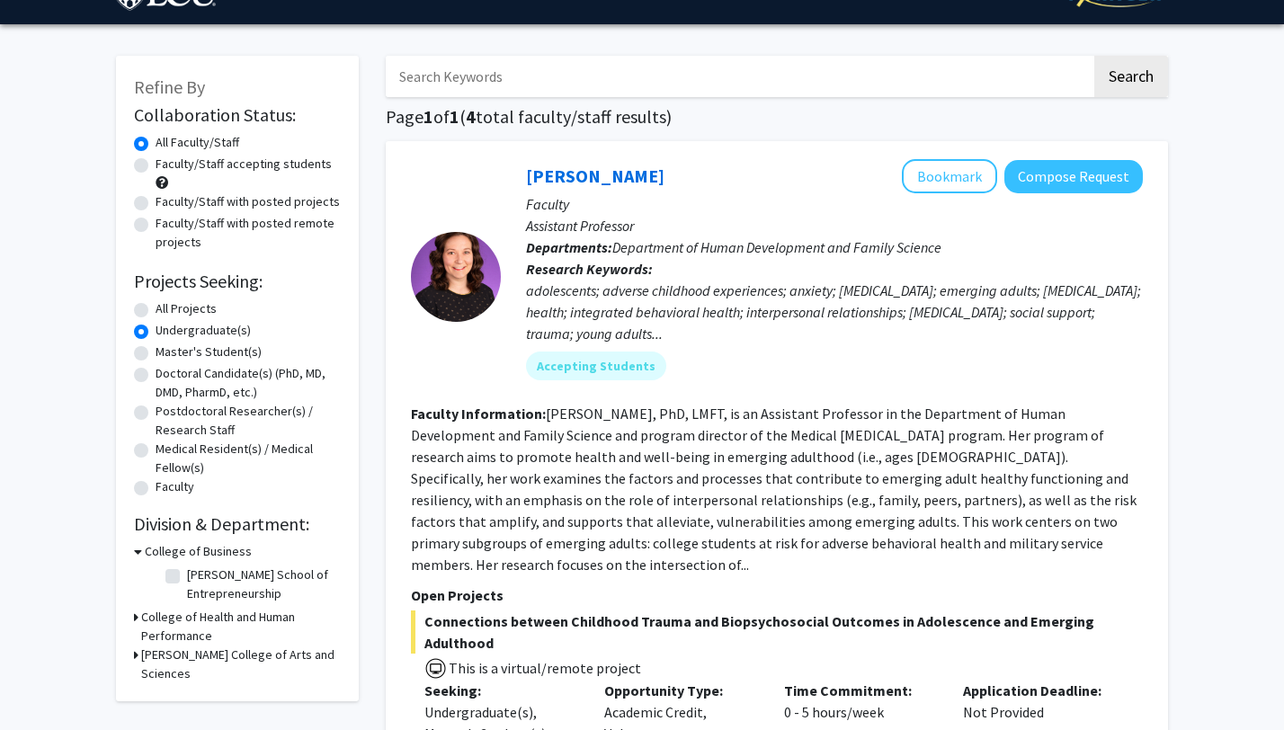
click at [156, 305] on label "All Projects" at bounding box center [186, 308] width 61 height 19
click at [156, 305] on input "All Projects" at bounding box center [162, 305] width 12 height 12
radio input "true"
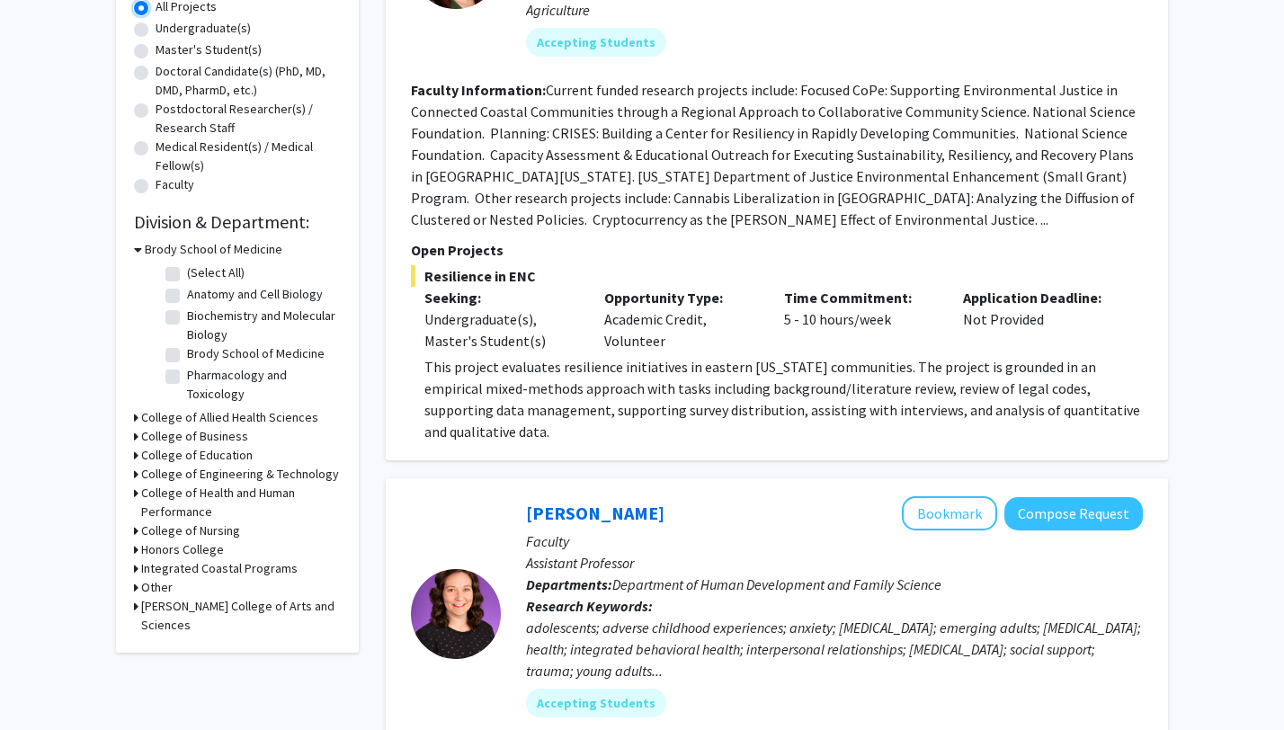
scroll to position [376, 0]
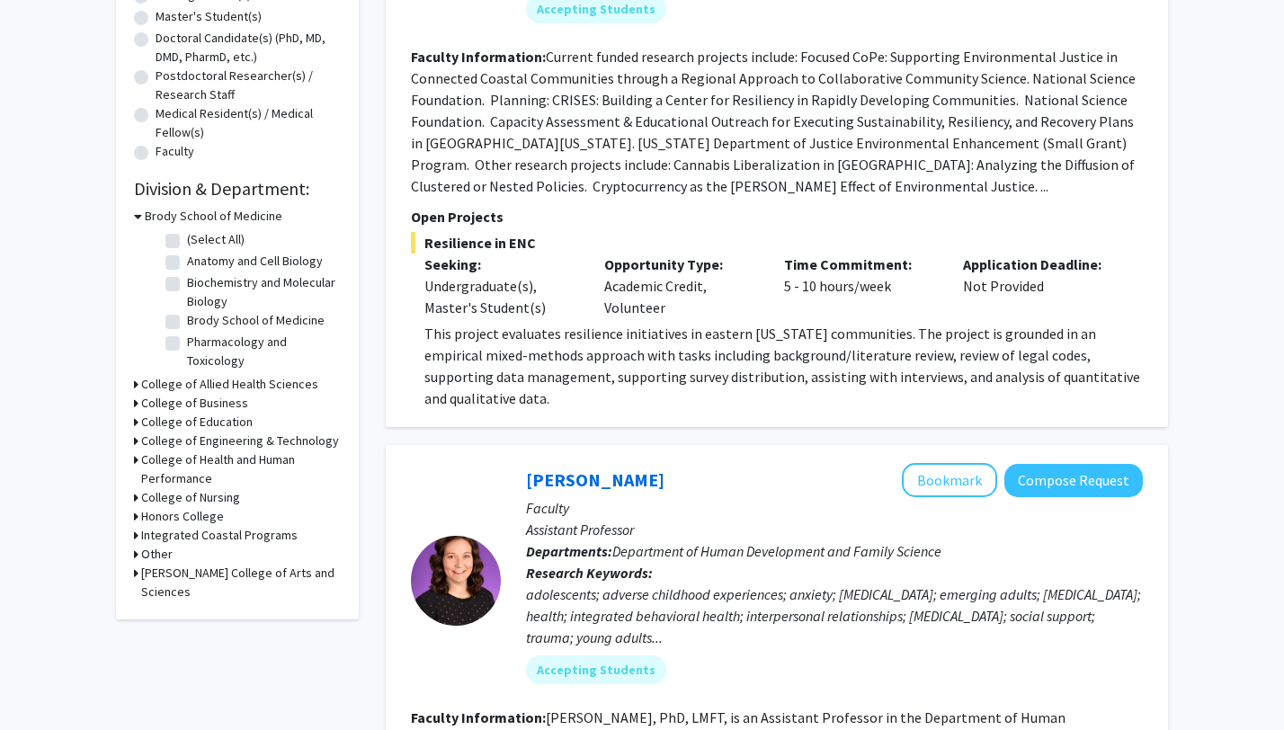
click at [155, 496] on h3 "College of Nursing" at bounding box center [190, 497] width 99 height 19
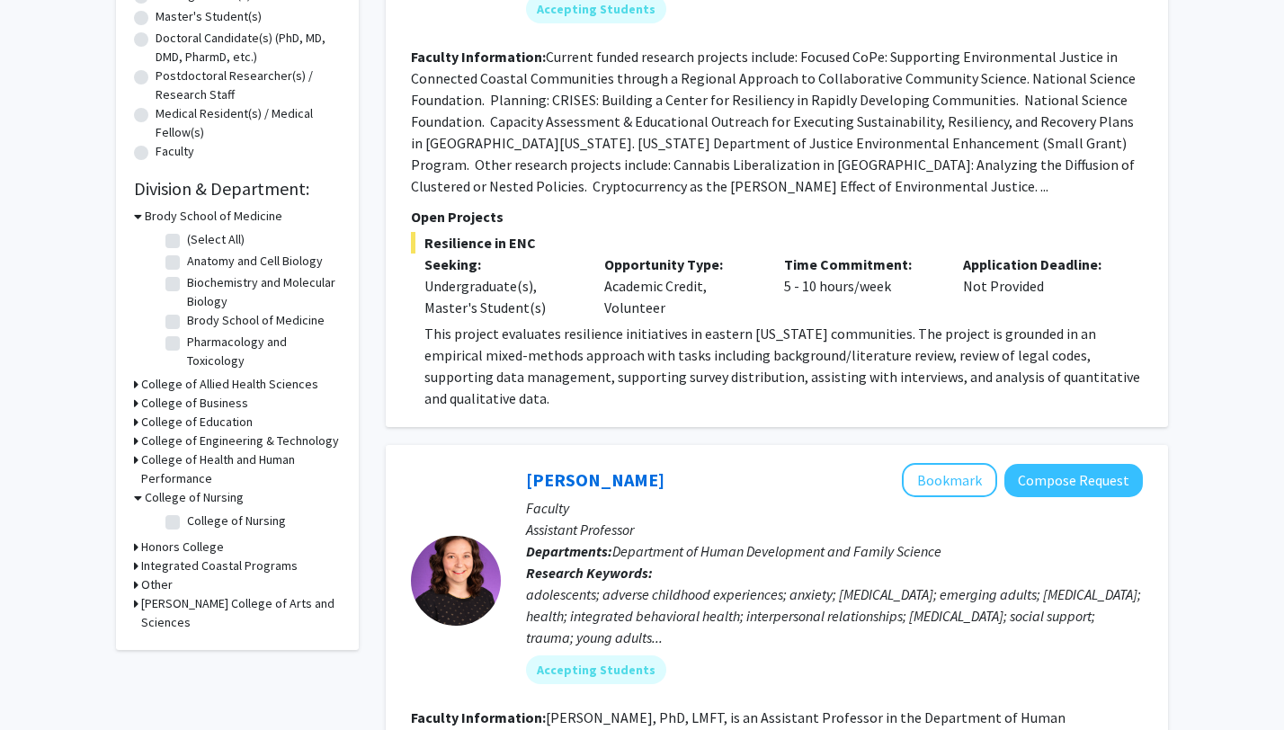
click at [187, 517] on label "College of Nursing" at bounding box center [236, 520] width 99 height 19
click at [187, 517] on input "College of Nursing" at bounding box center [193, 517] width 12 height 12
checkbox input "true"
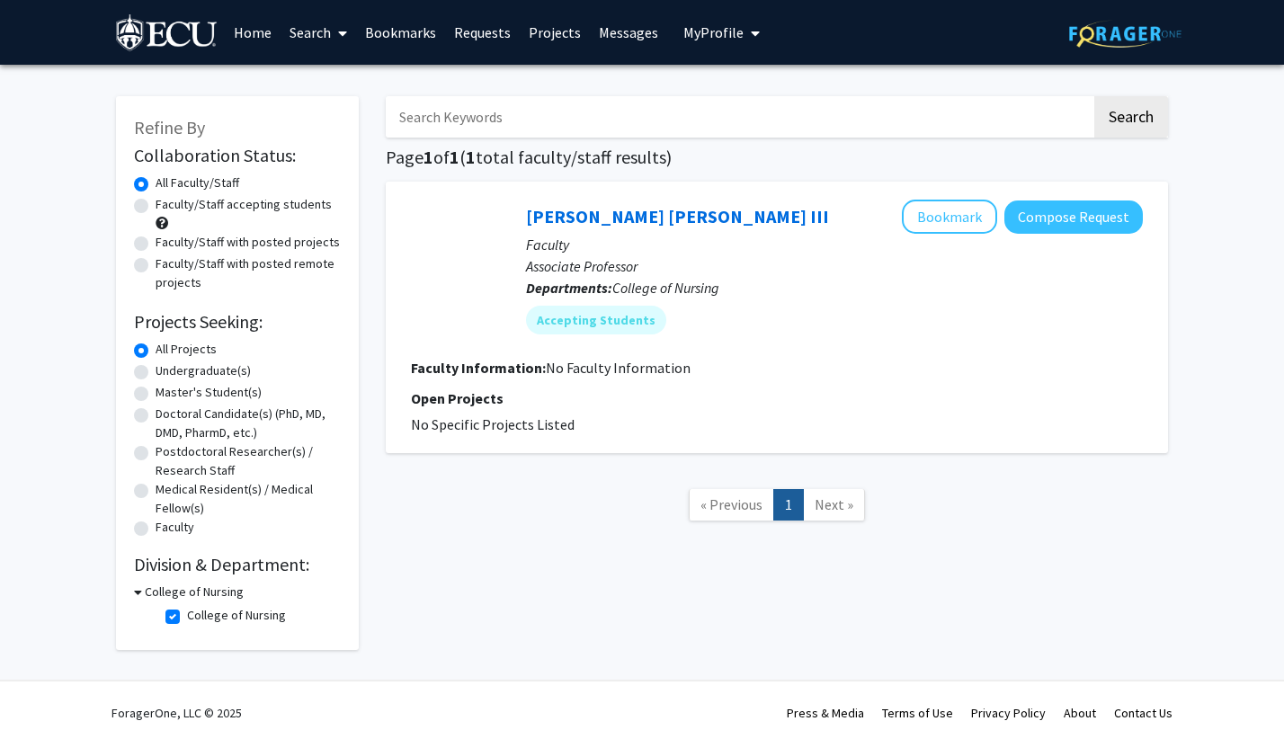
click at [187, 618] on label "College of Nursing" at bounding box center [236, 615] width 99 height 19
click at [187, 618] on input "College of Nursing" at bounding box center [193, 612] width 12 height 12
checkbox input "false"
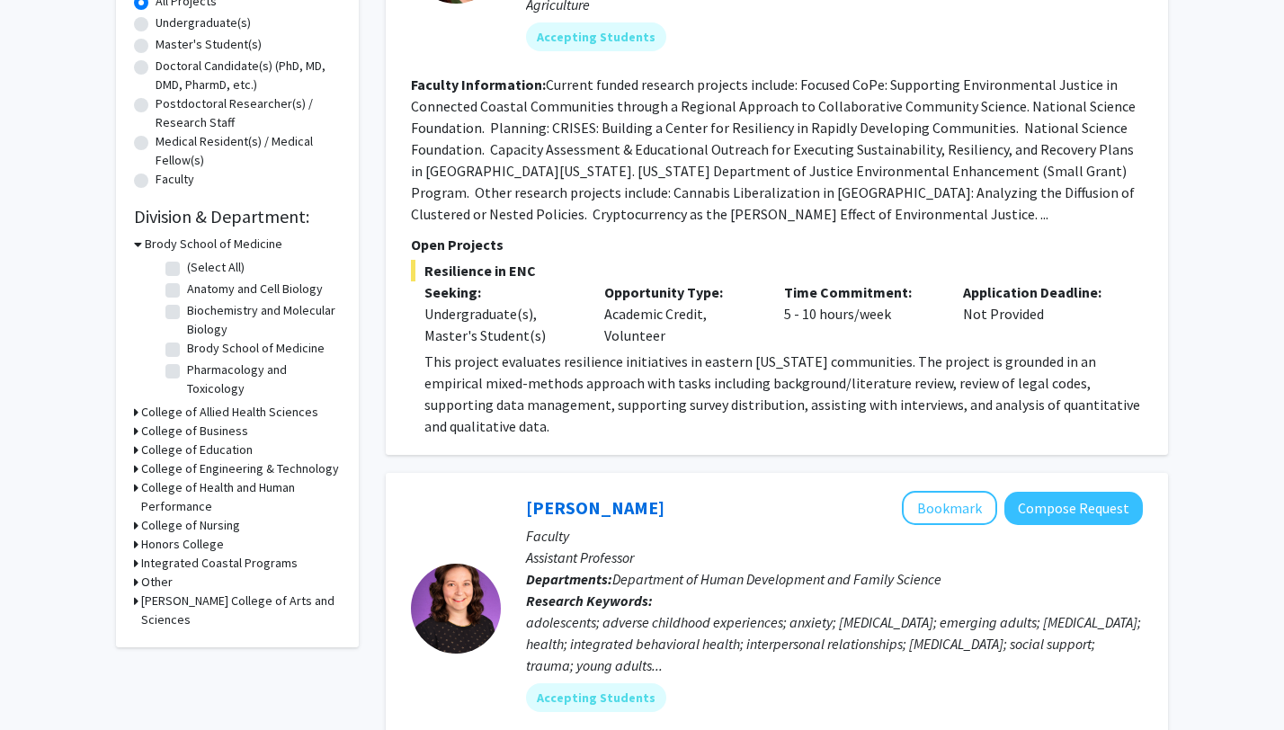
scroll to position [349, 0]
click at [151, 412] on h3 "College of Allied Health Sciences" at bounding box center [229, 411] width 177 height 19
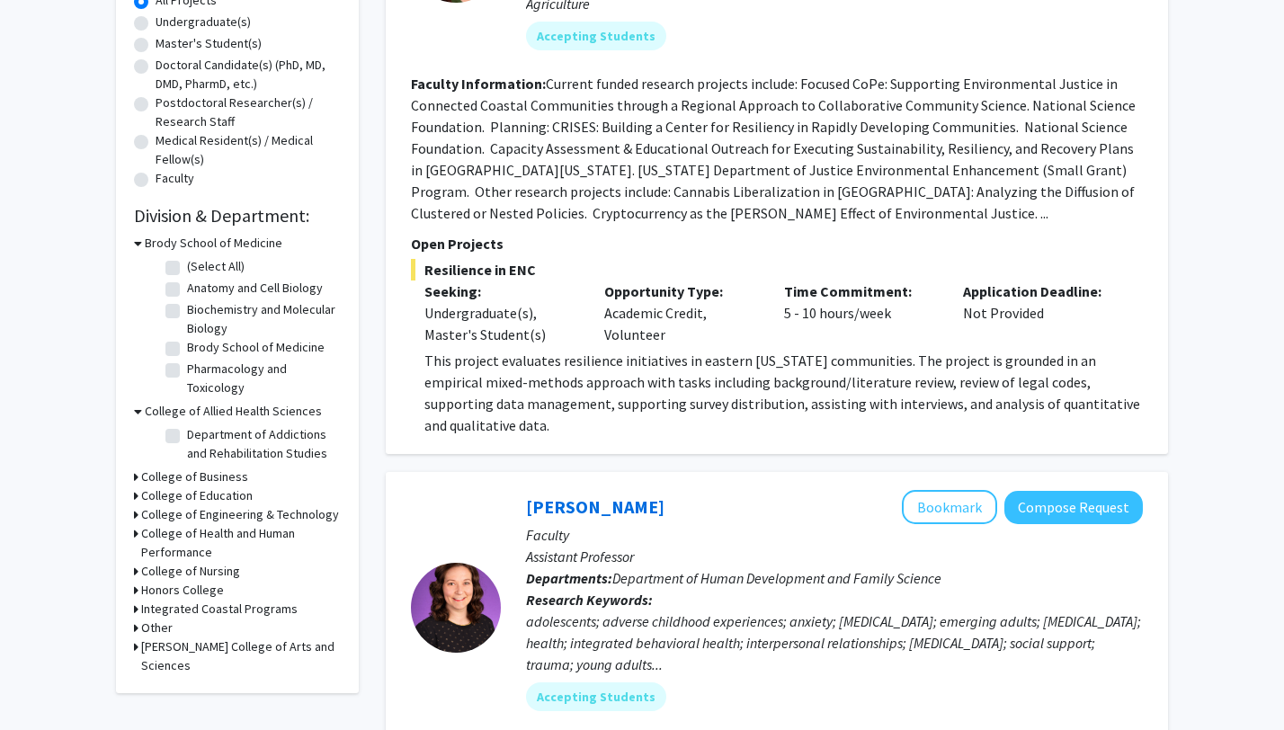
click at [187, 436] on label "Department of Addictions and Rehabilitation Studies" at bounding box center [261, 444] width 149 height 38
click at [187, 436] on input "Department of Addictions and Rehabilitation Studies" at bounding box center [193, 431] width 12 height 12
checkbox input "true"
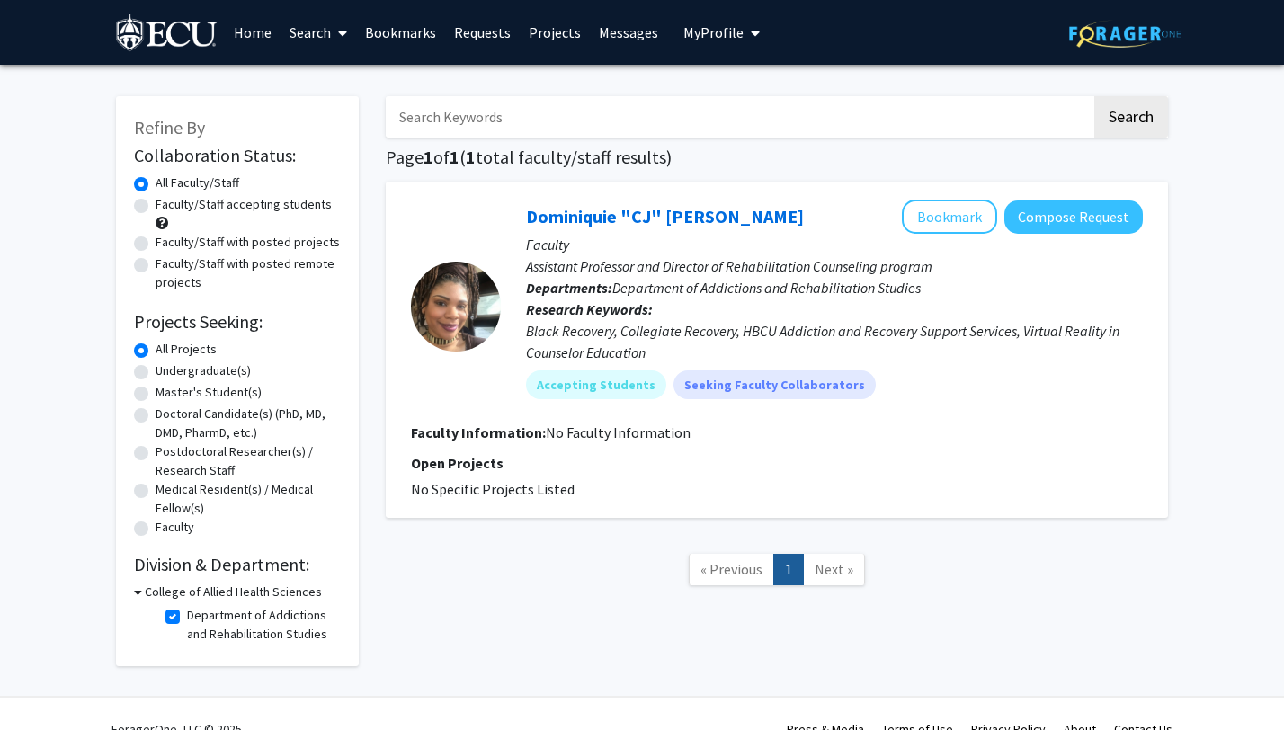
click at [187, 615] on label "Department of Addictions and Rehabilitation Studies" at bounding box center [261, 625] width 149 height 38
click at [187, 615] on input "Department of Addictions and Rehabilitation Studies" at bounding box center [193, 612] width 12 height 12
checkbox input "false"
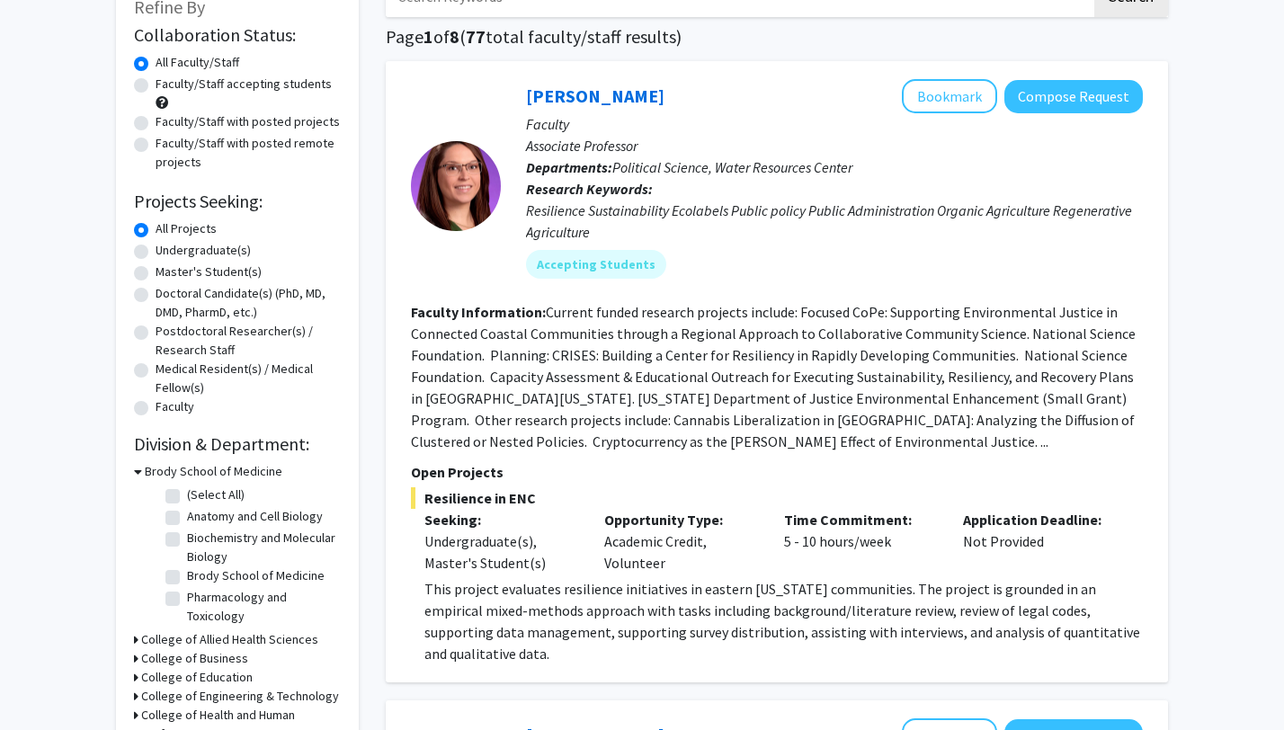
scroll to position [128, 0]
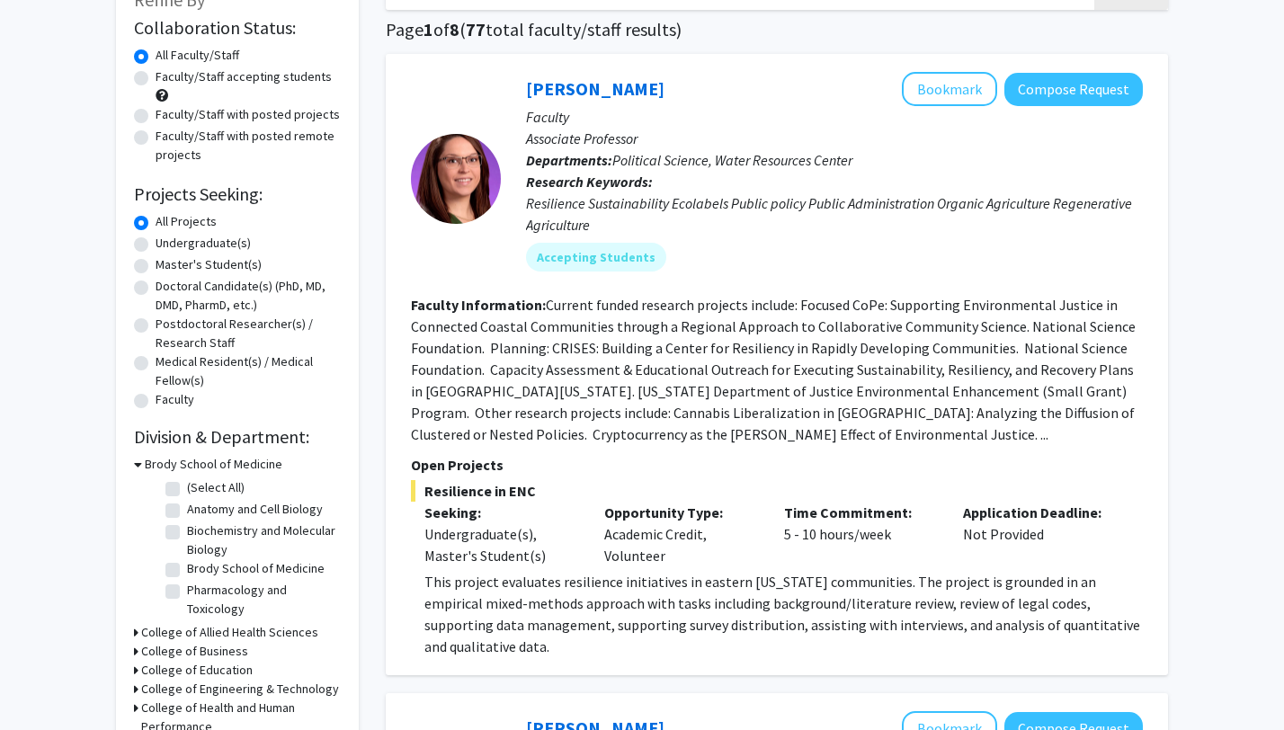
click at [186, 487] on fg-checkbox "(Select All) (Select All)" at bounding box center [250, 489] width 171 height 22
click at [187, 488] on label "(Select All)" at bounding box center [216, 487] width 58 height 19
click at [187, 488] on input "(Select All)" at bounding box center [193, 484] width 12 height 12
checkbox input "true"
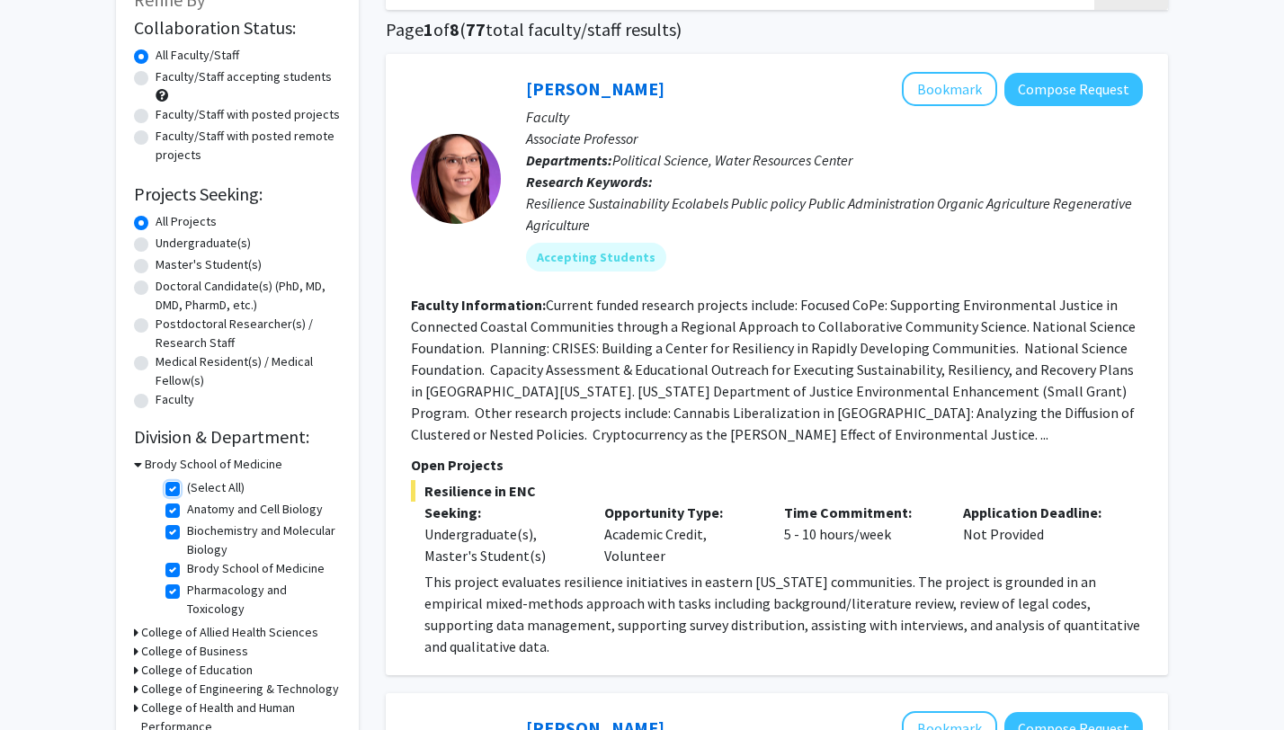
checkbox input "true"
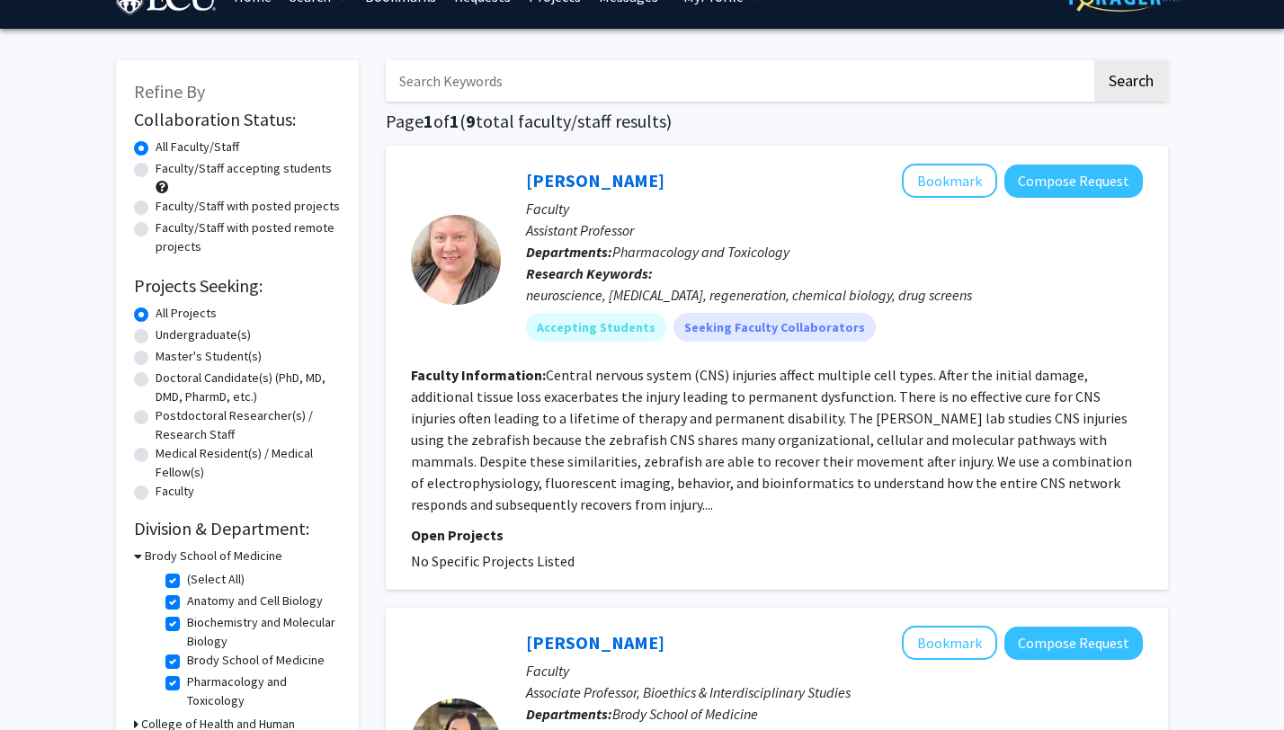
scroll to position [45, 0]
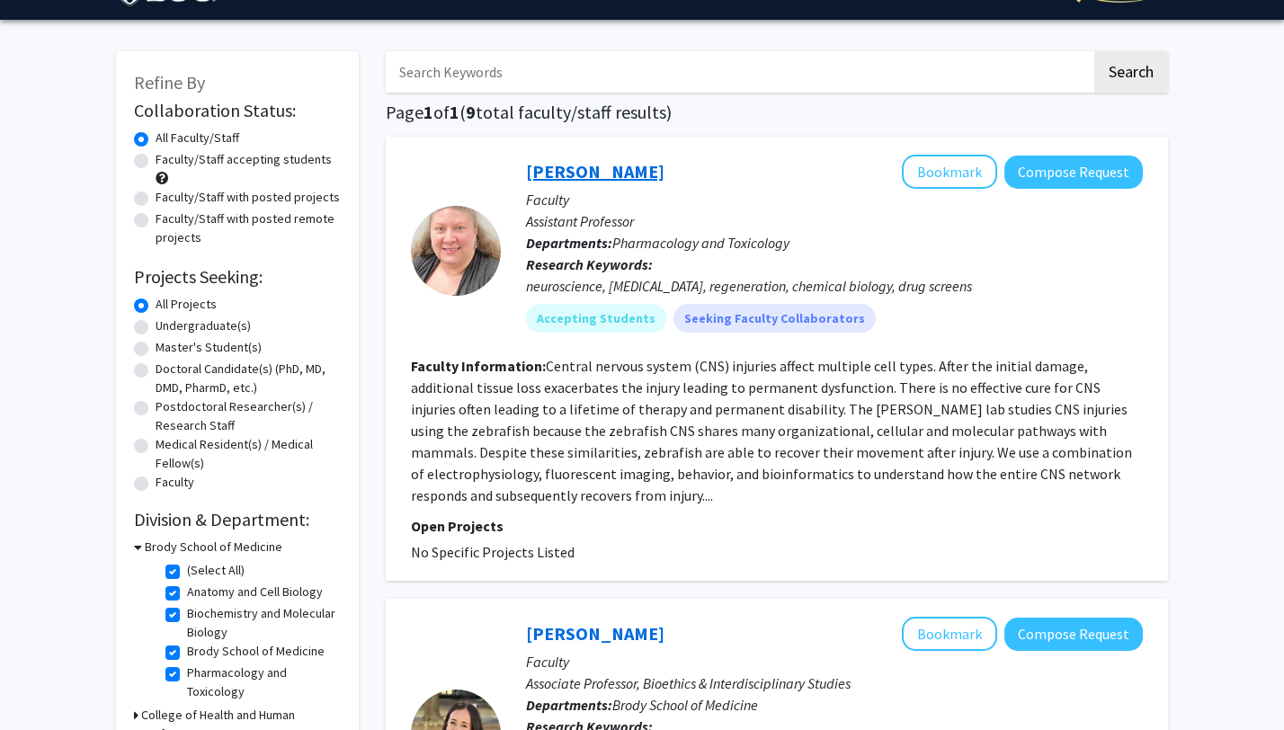
click at [552, 164] on link "[PERSON_NAME]" at bounding box center [595, 171] width 138 height 22
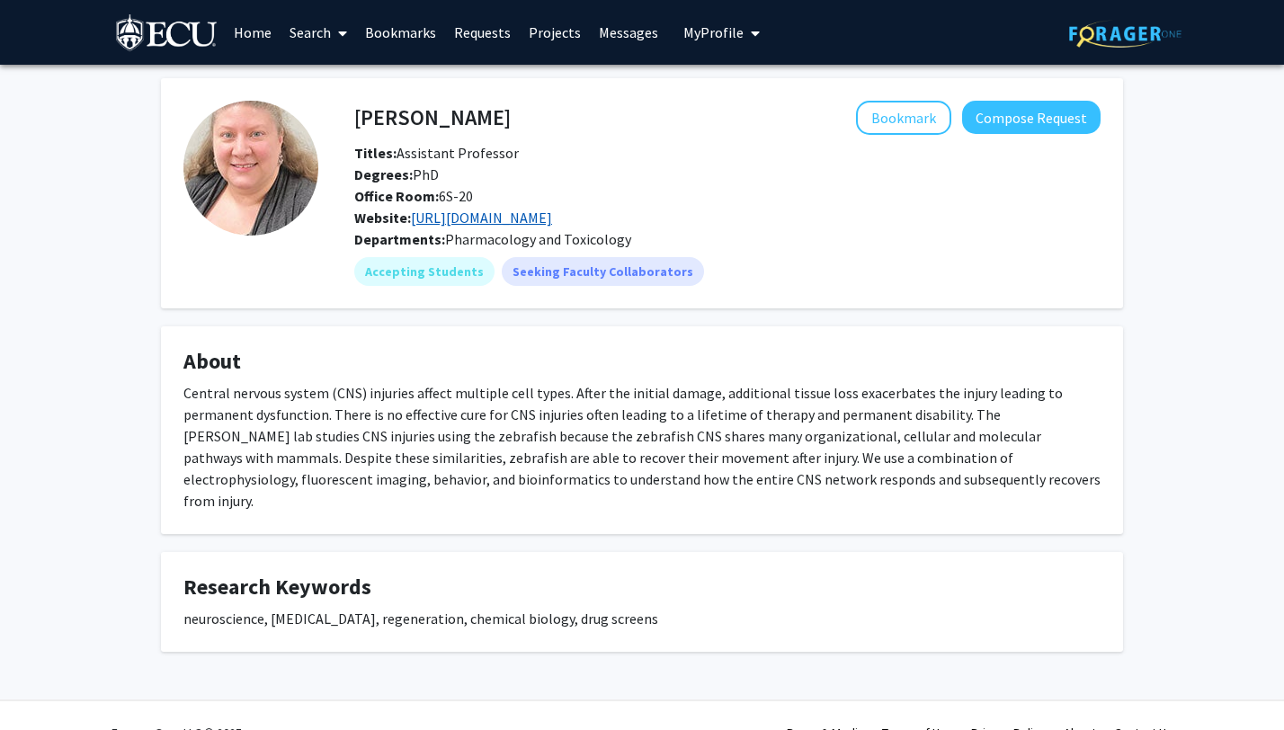
click at [449, 222] on link "[URL][DOMAIN_NAME]" at bounding box center [481, 218] width 141 height 18
click at [529, 263] on mat-chip "Seeking Faculty Collaborators" at bounding box center [603, 271] width 202 height 29
